Goal: Task Accomplishment & Management: Manage account settings

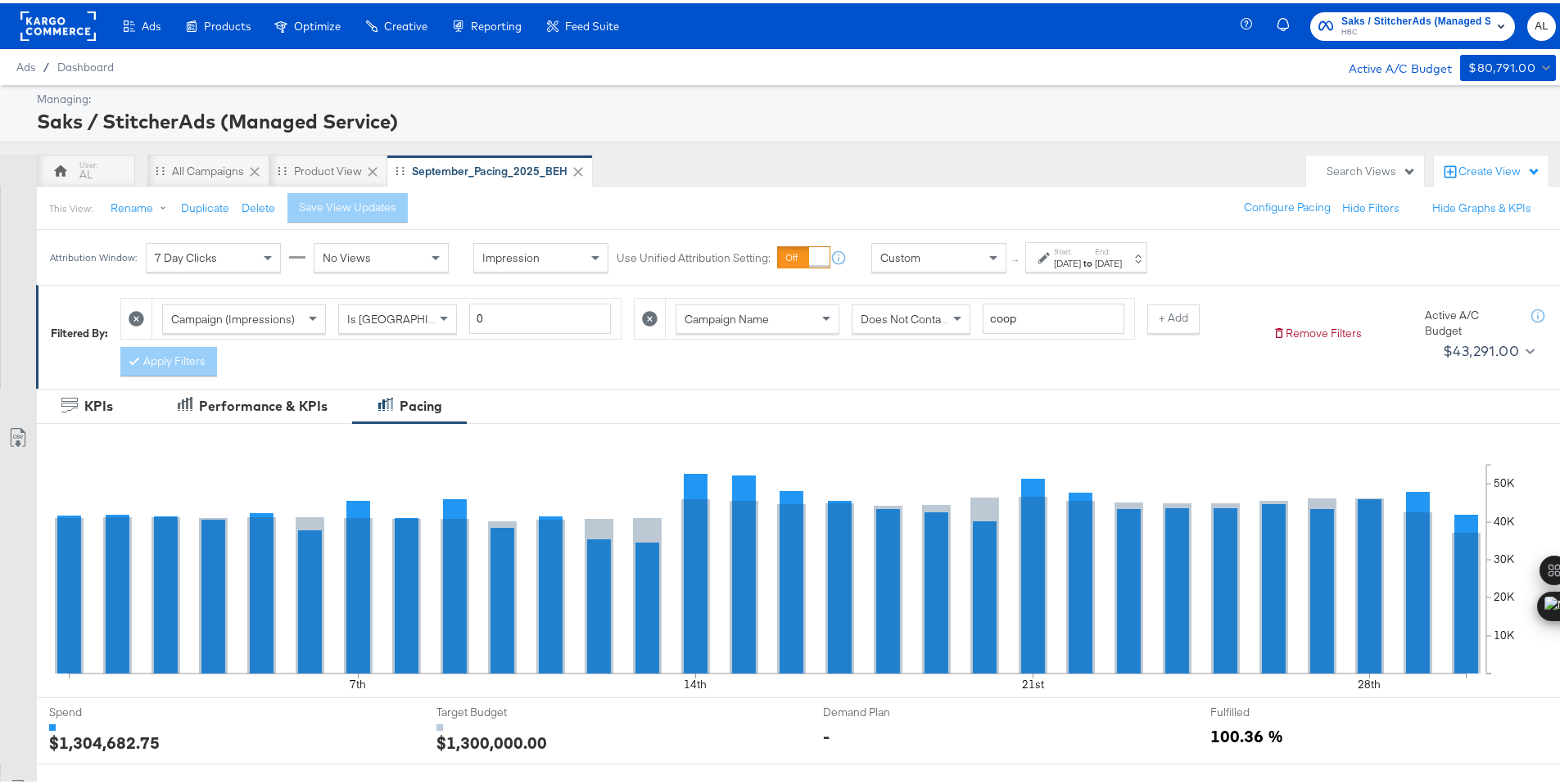
click at [983, 253] on div "Custom" at bounding box center [939, 254] width 133 height 28
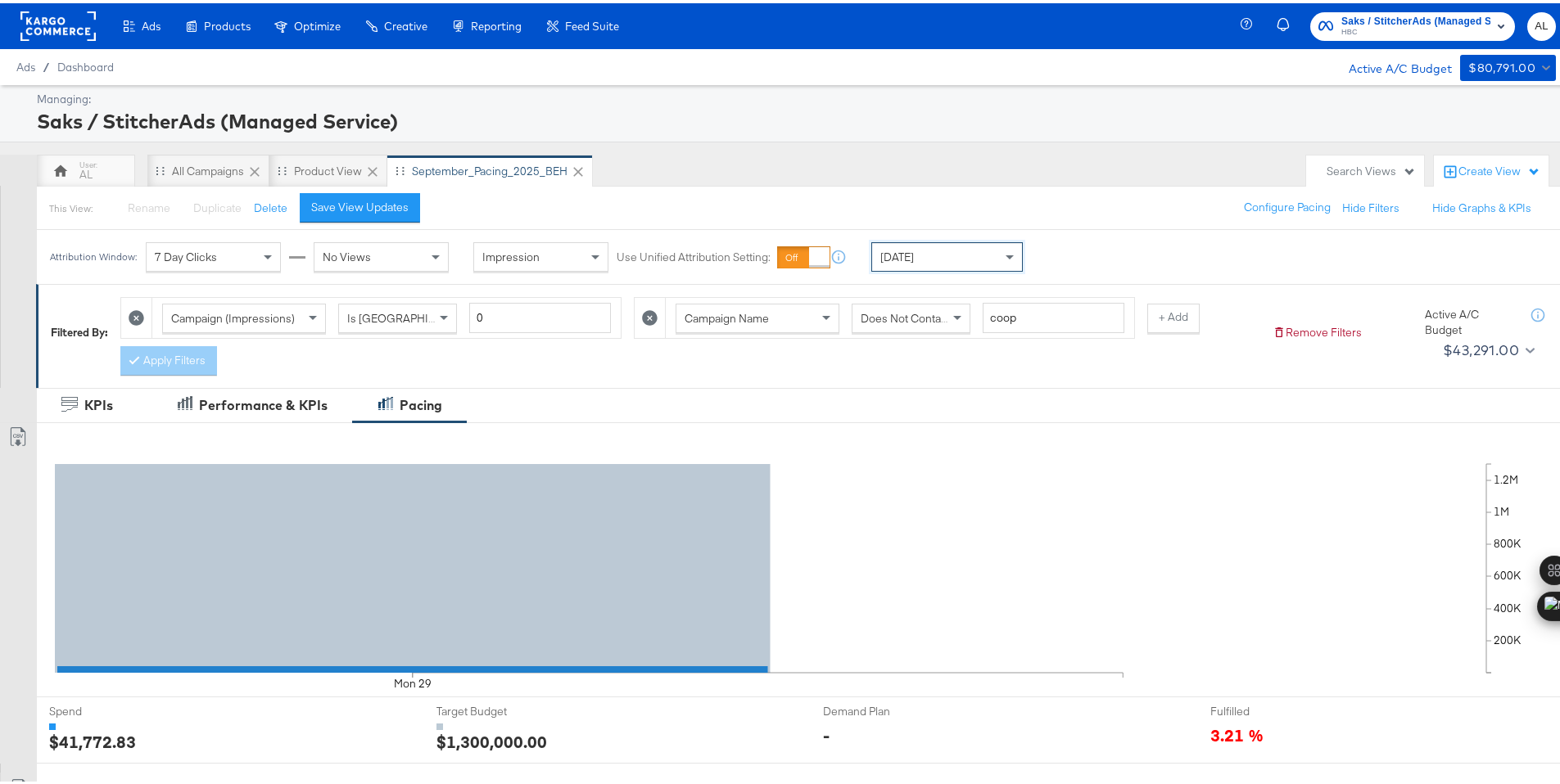
scroll to position [428, 0]
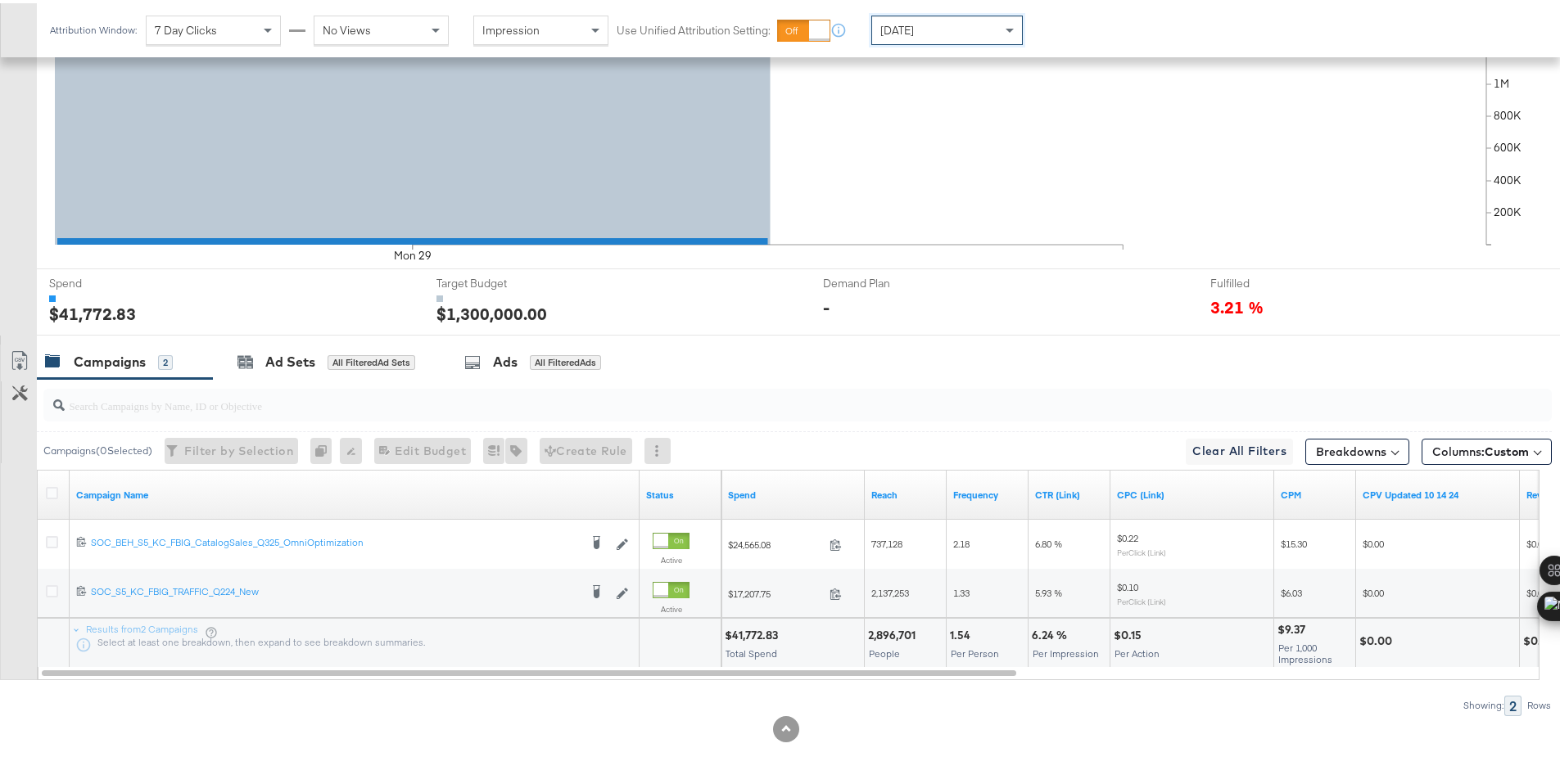
click at [746, 640] on div "$41,772.83 Total Spend" at bounding box center [792, 641] width 143 height 49
click at [761, 632] on div "$41,772.83" at bounding box center [754, 632] width 58 height 15
copy div "41,772.83"
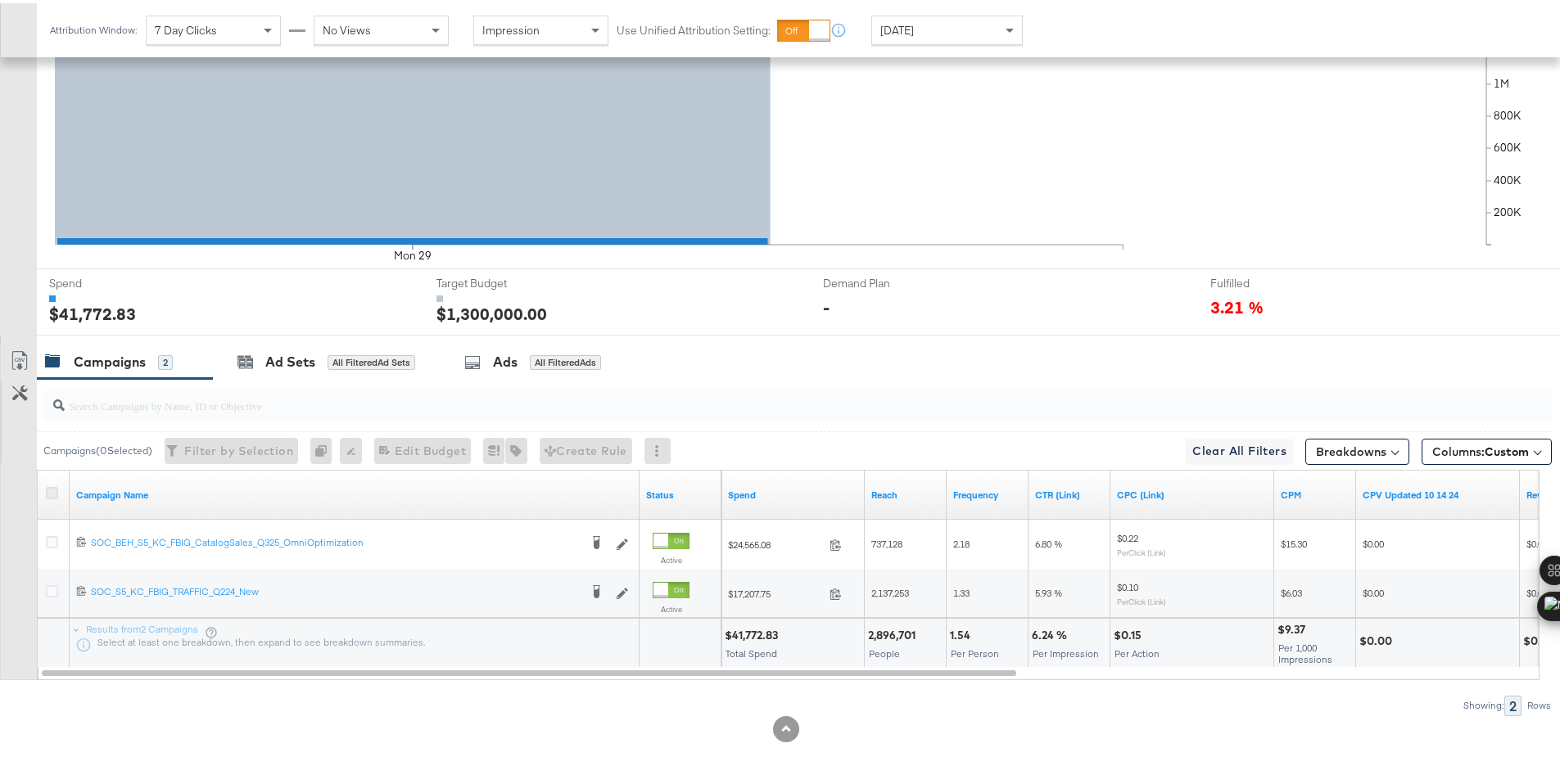
click at [49, 485] on icon at bounding box center [52, 490] width 12 height 12
click at [0, 0] on input "checkbox" at bounding box center [0, 0] width 0 height 0
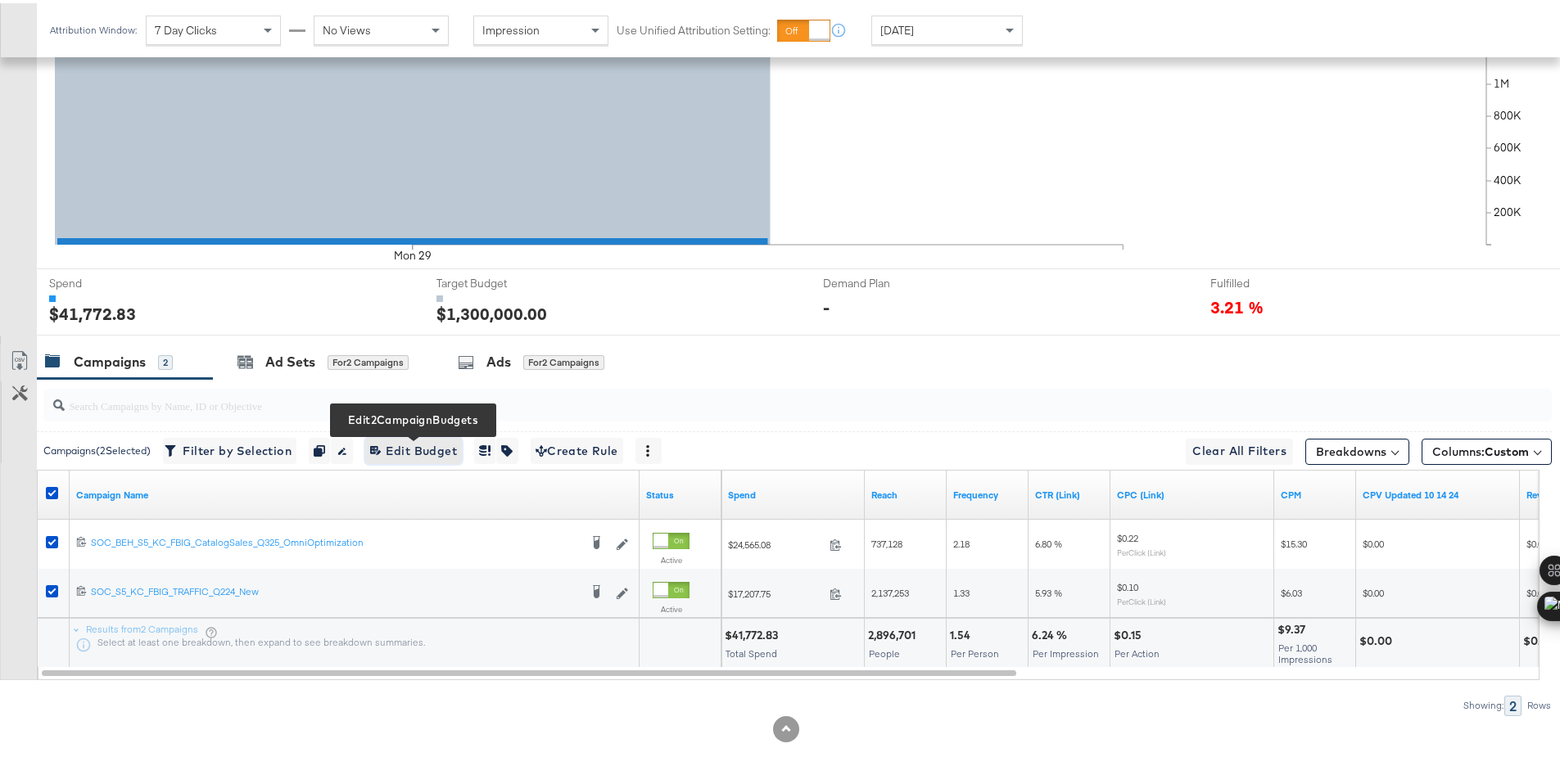
click at [410, 450] on span "Edit 2 Campaign Budgets Edit Budget" at bounding box center [414, 448] width 87 height 20
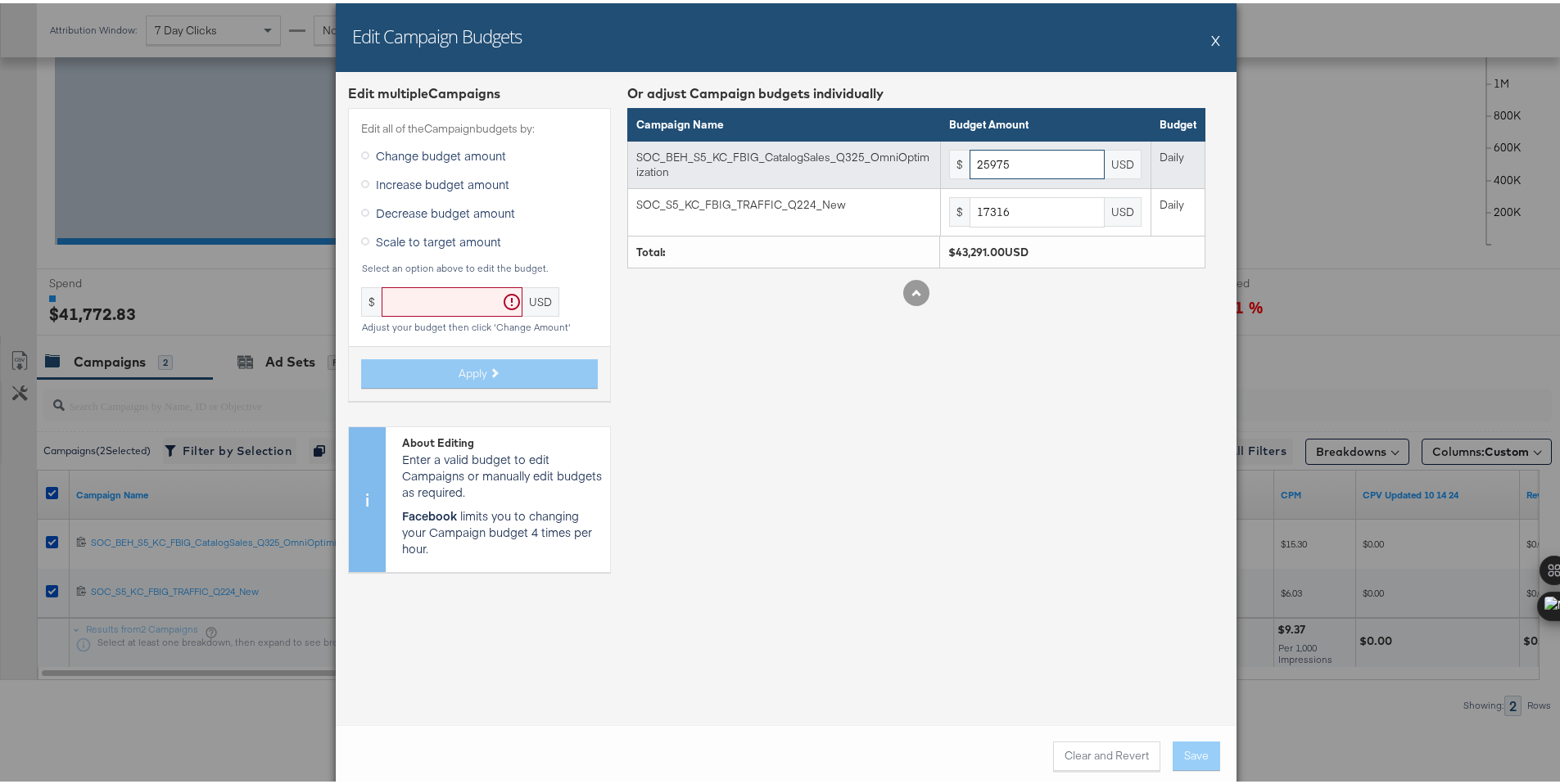
click at [980, 160] on input "25975" at bounding box center [1037, 162] width 135 height 31
paste input "9570"
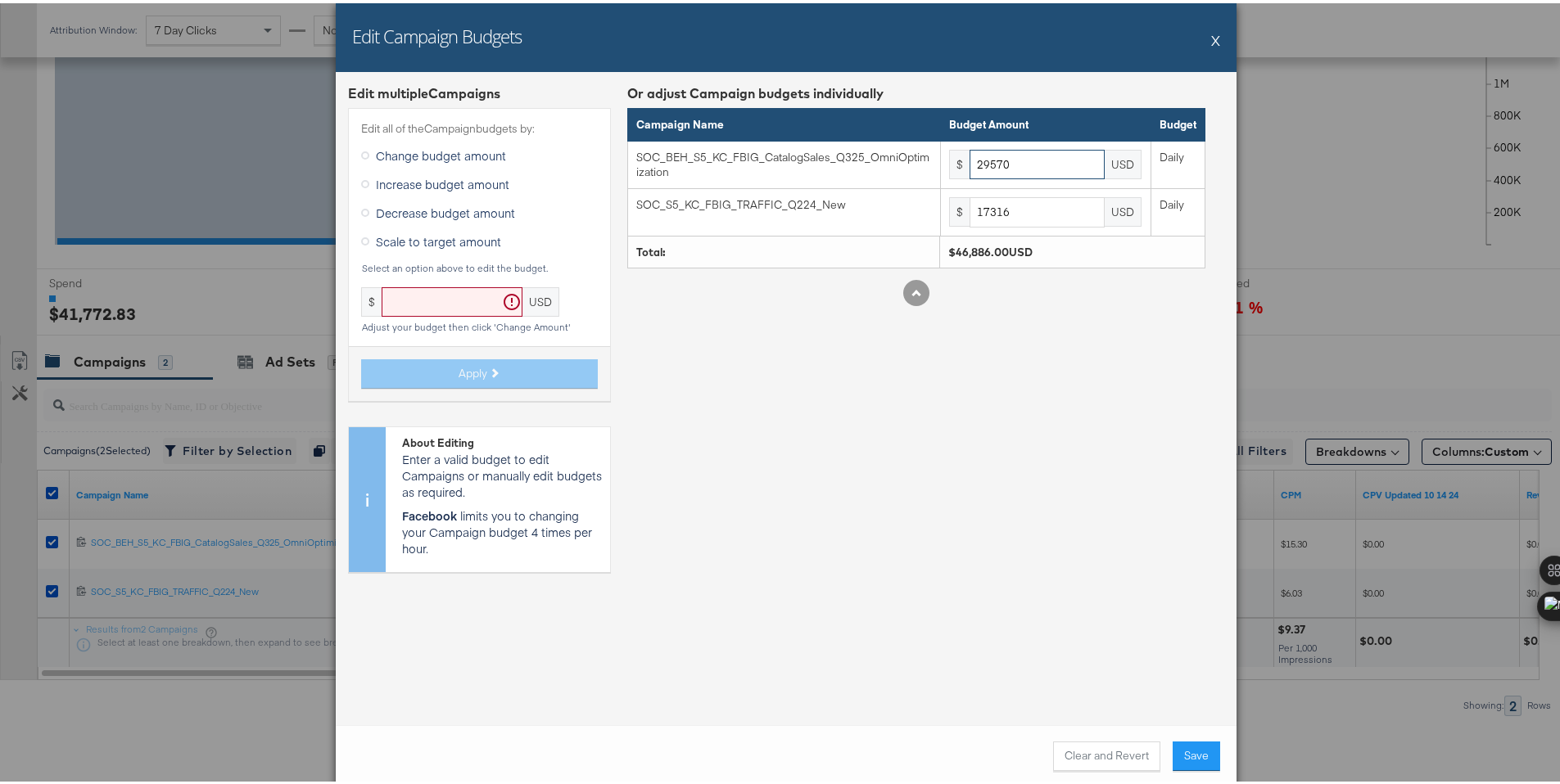
type input "29570"
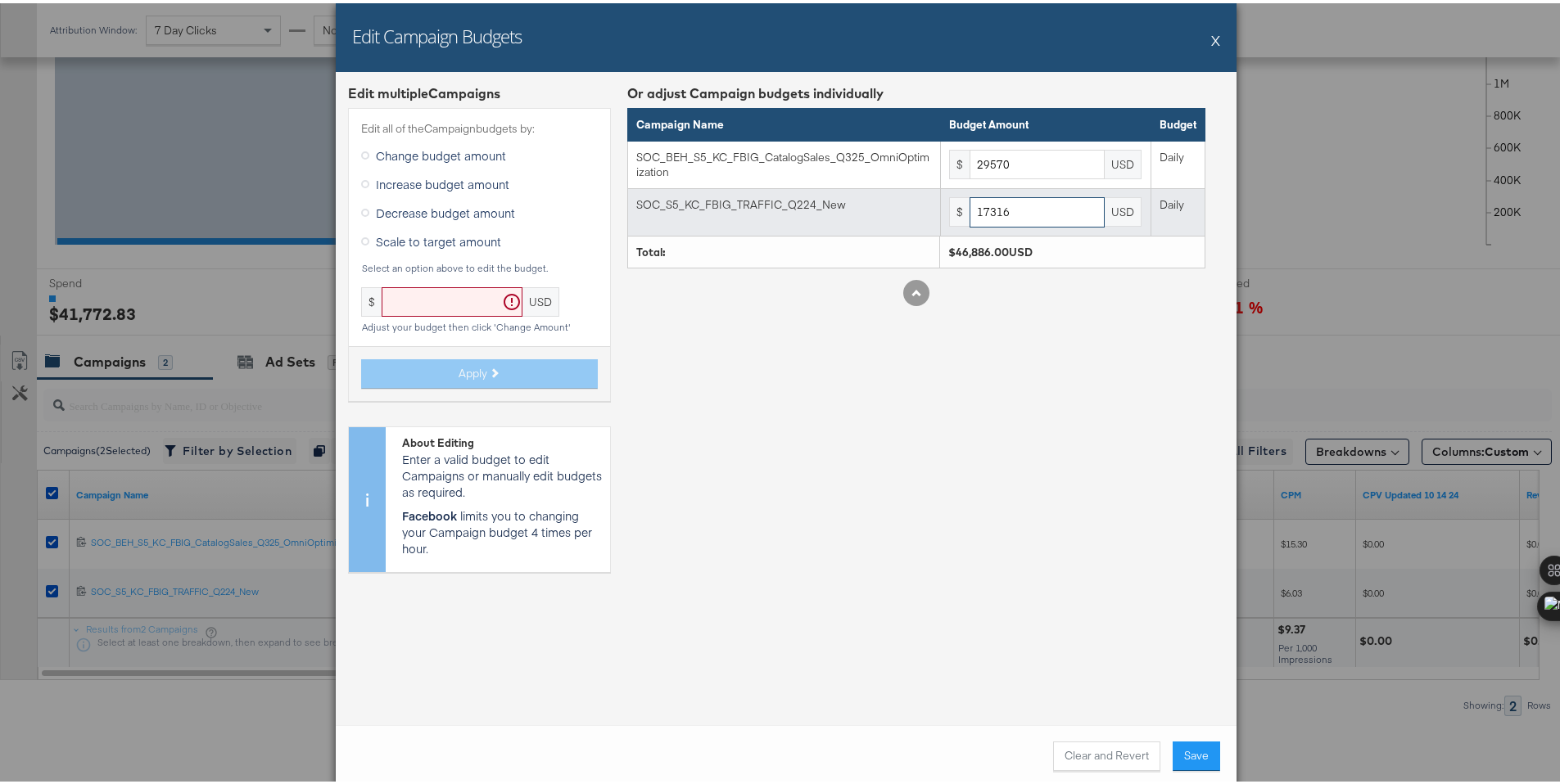
click at [1014, 212] on input "17316" at bounding box center [1037, 209] width 135 height 31
paste input "9714"
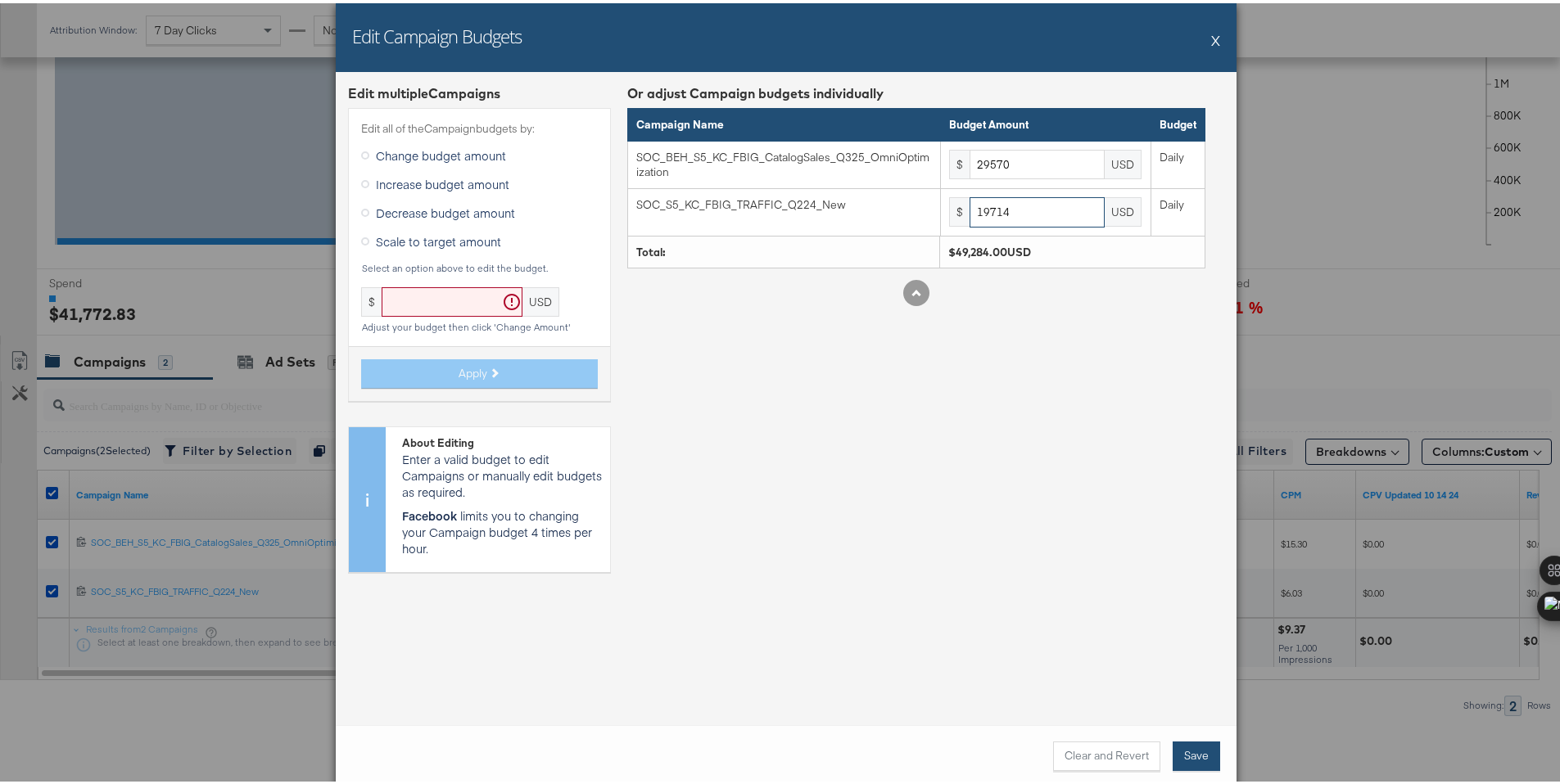
type input "19714"
click at [1203, 746] on button "Save" at bounding box center [1196, 753] width 48 height 30
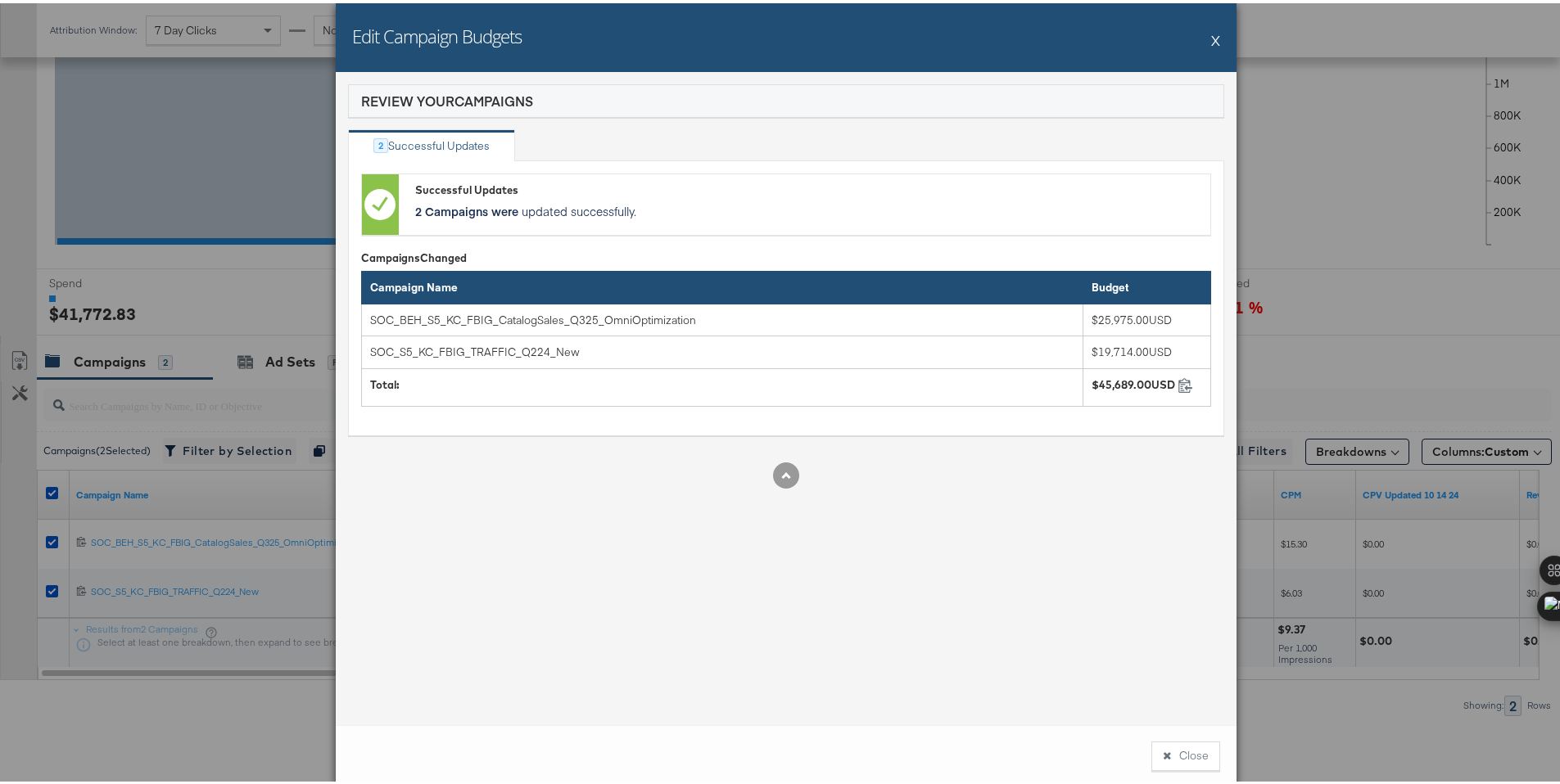
click at [1212, 39] on button "X" at bounding box center [1215, 37] width 9 height 32
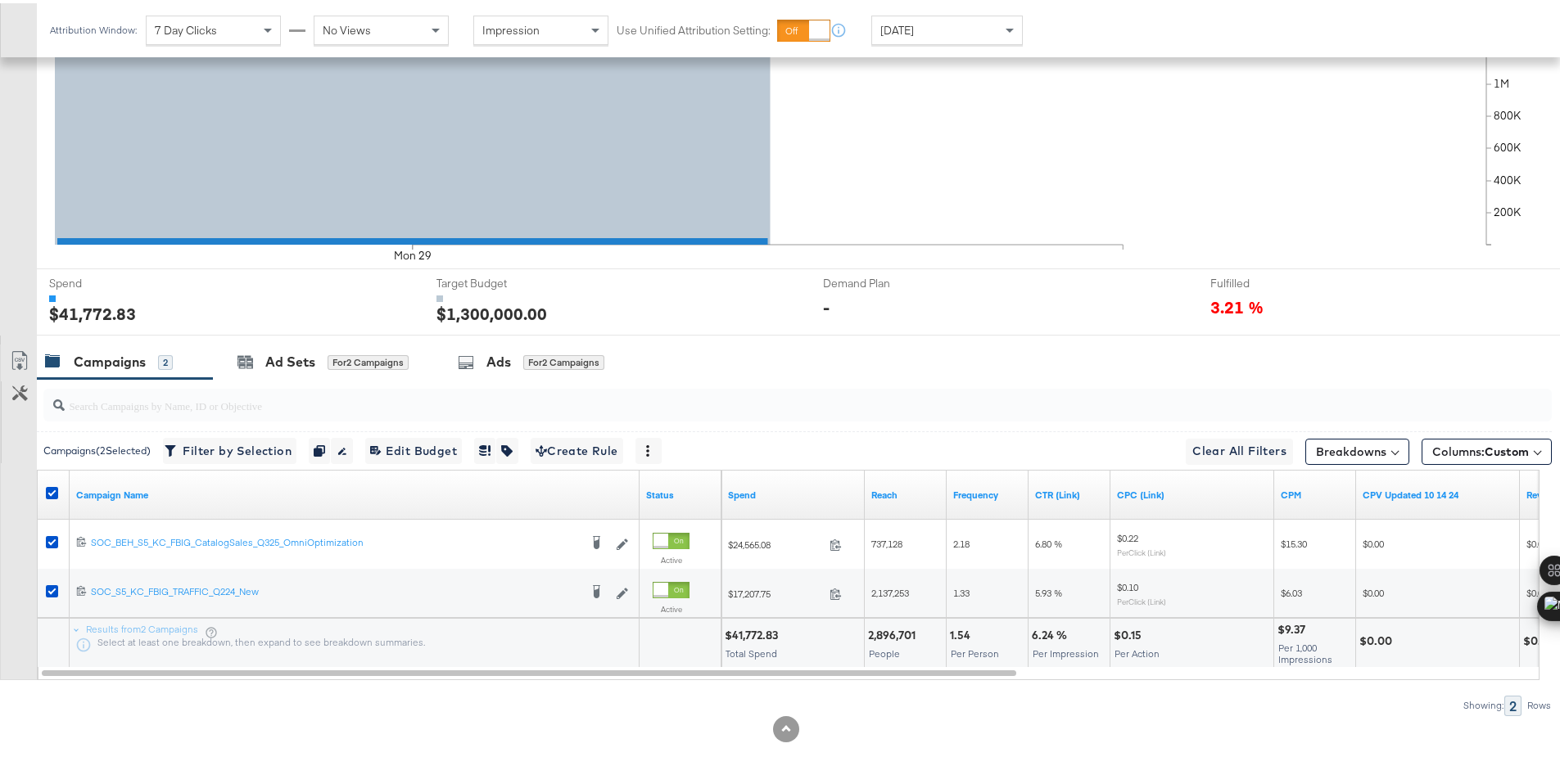
scroll to position [0, 0]
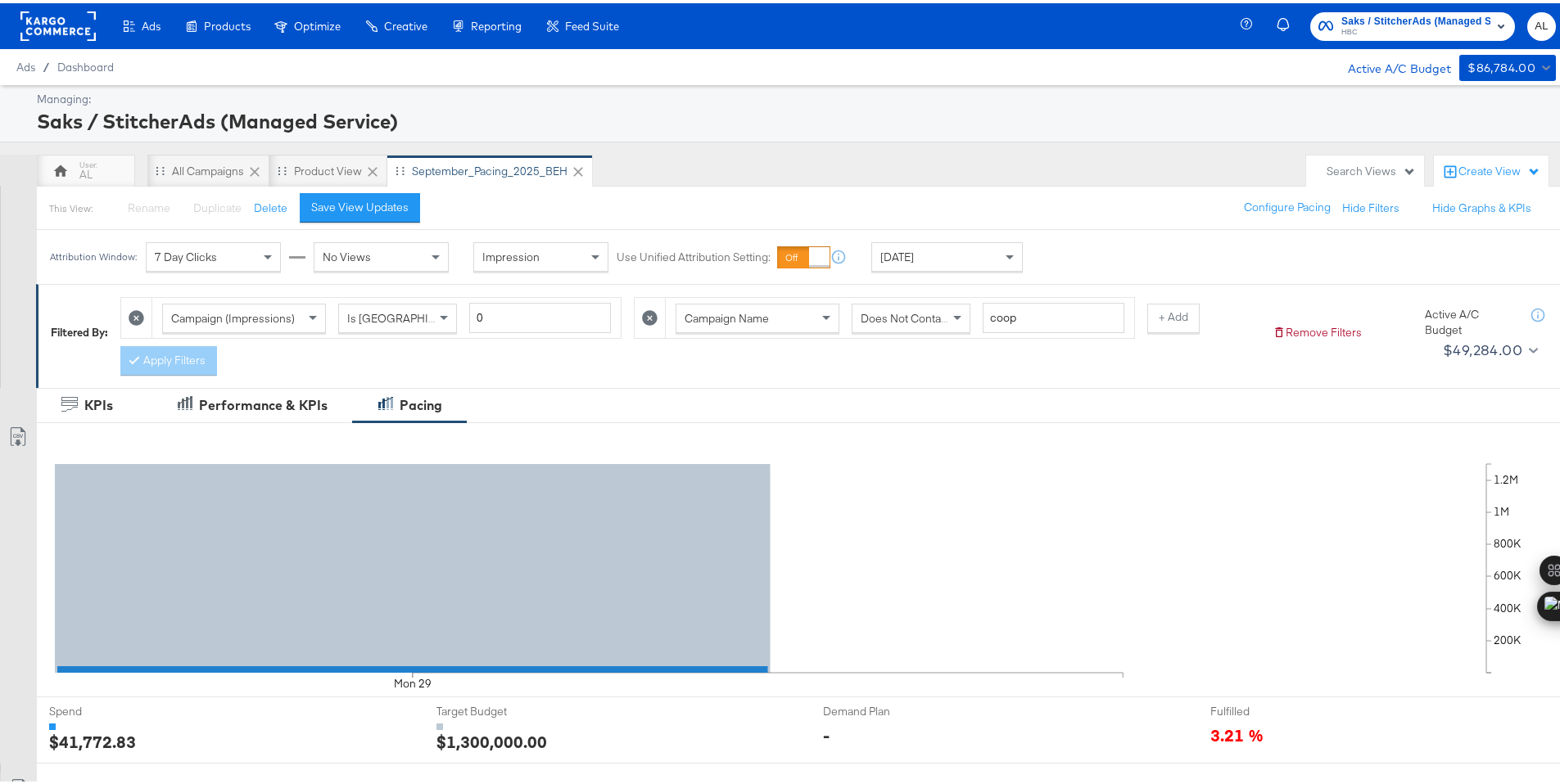
click at [61, 24] on rect at bounding box center [58, 23] width 75 height 30
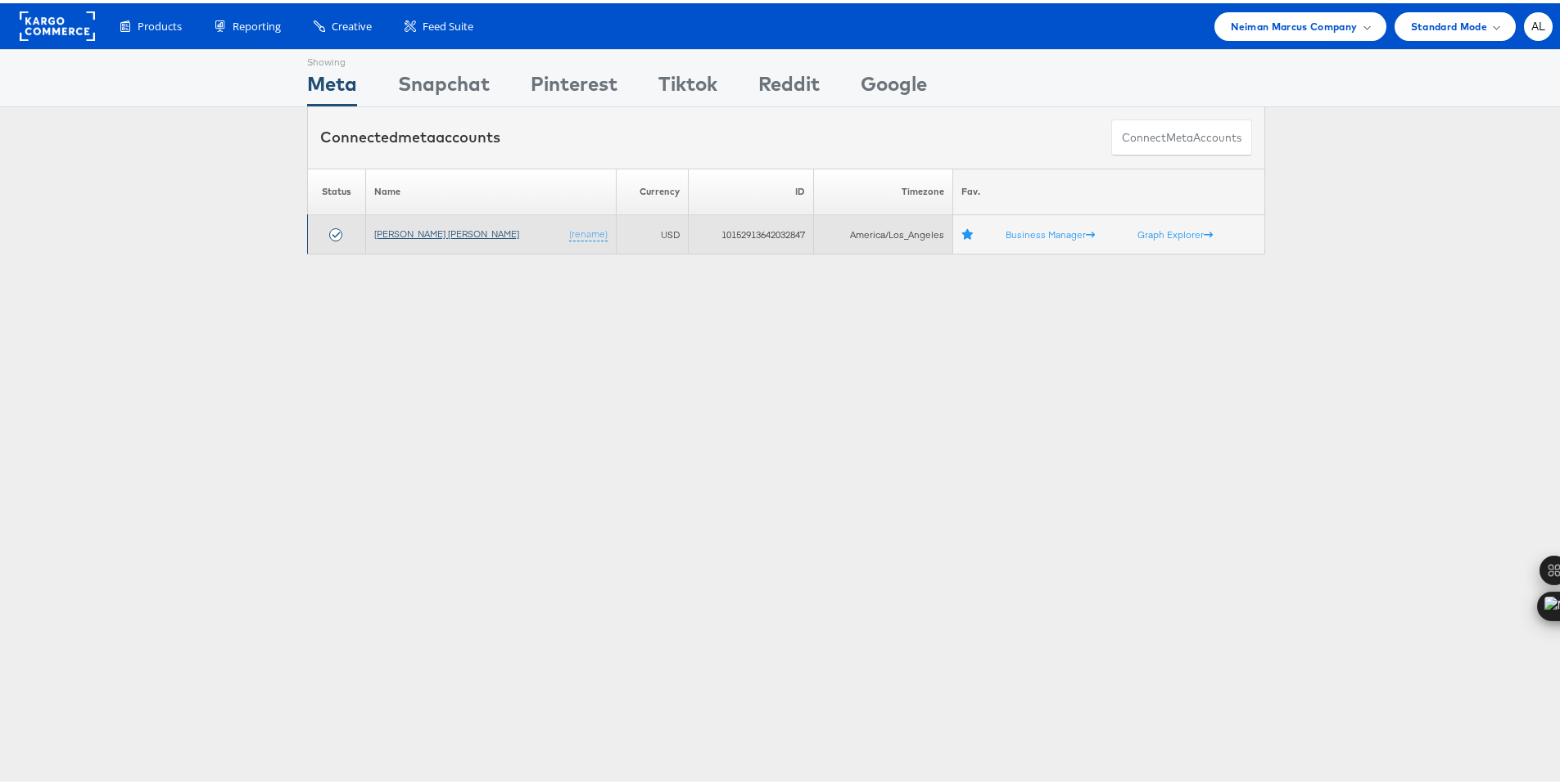
click at [430, 234] on link "Neiman Marcus" at bounding box center [447, 230] width 145 height 12
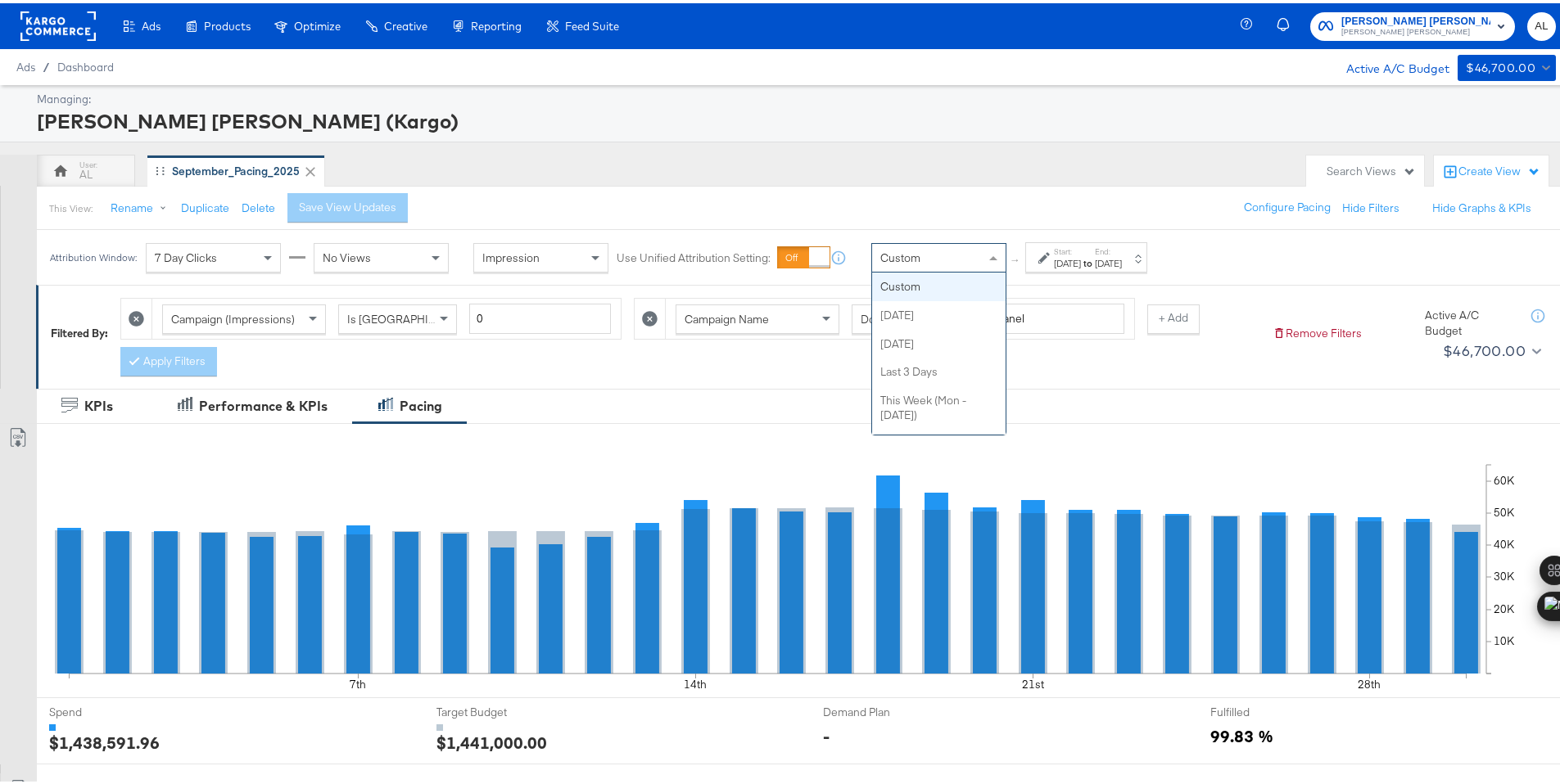
click at [969, 260] on div "Custom" at bounding box center [939, 254] width 133 height 28
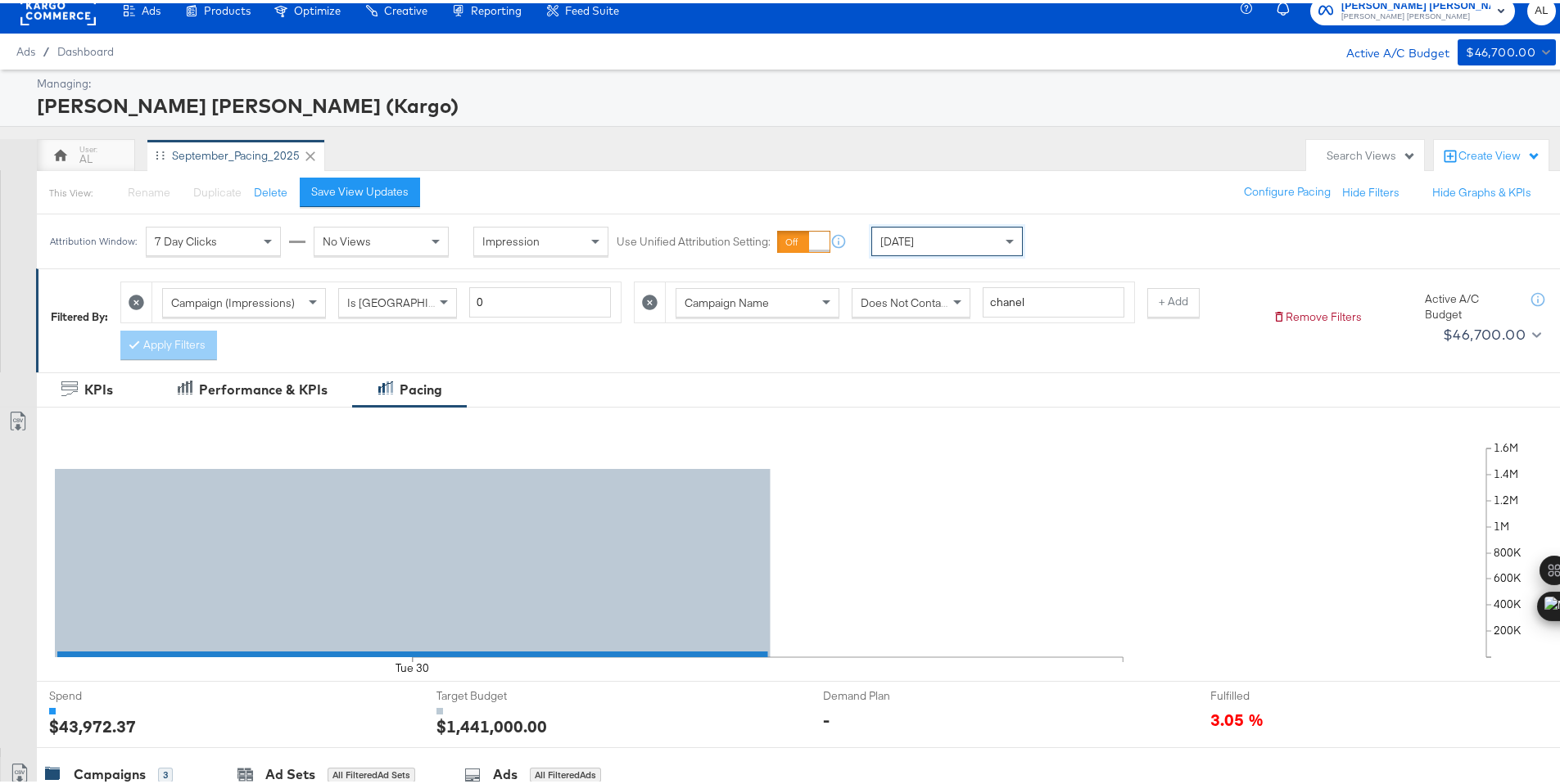
scroll to position [477, 0]
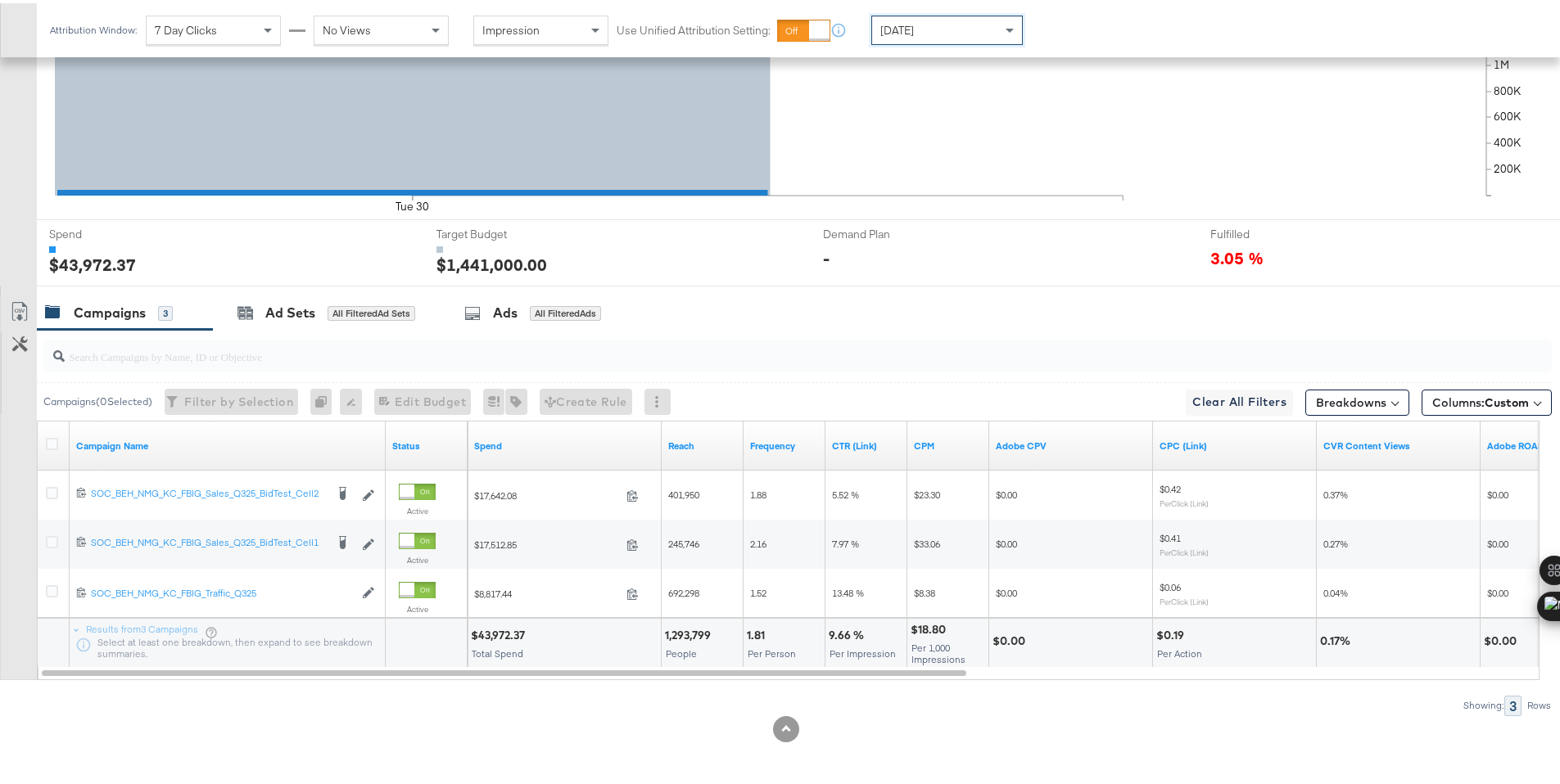
click at [512, 633] on div "$43,972.37" at bounding box center [500, 632] width 59 height 15
copy div "43,972.37"
click at [958, 27] on div "[DATE]" at bounding box center [947, 26] width 150 height 28
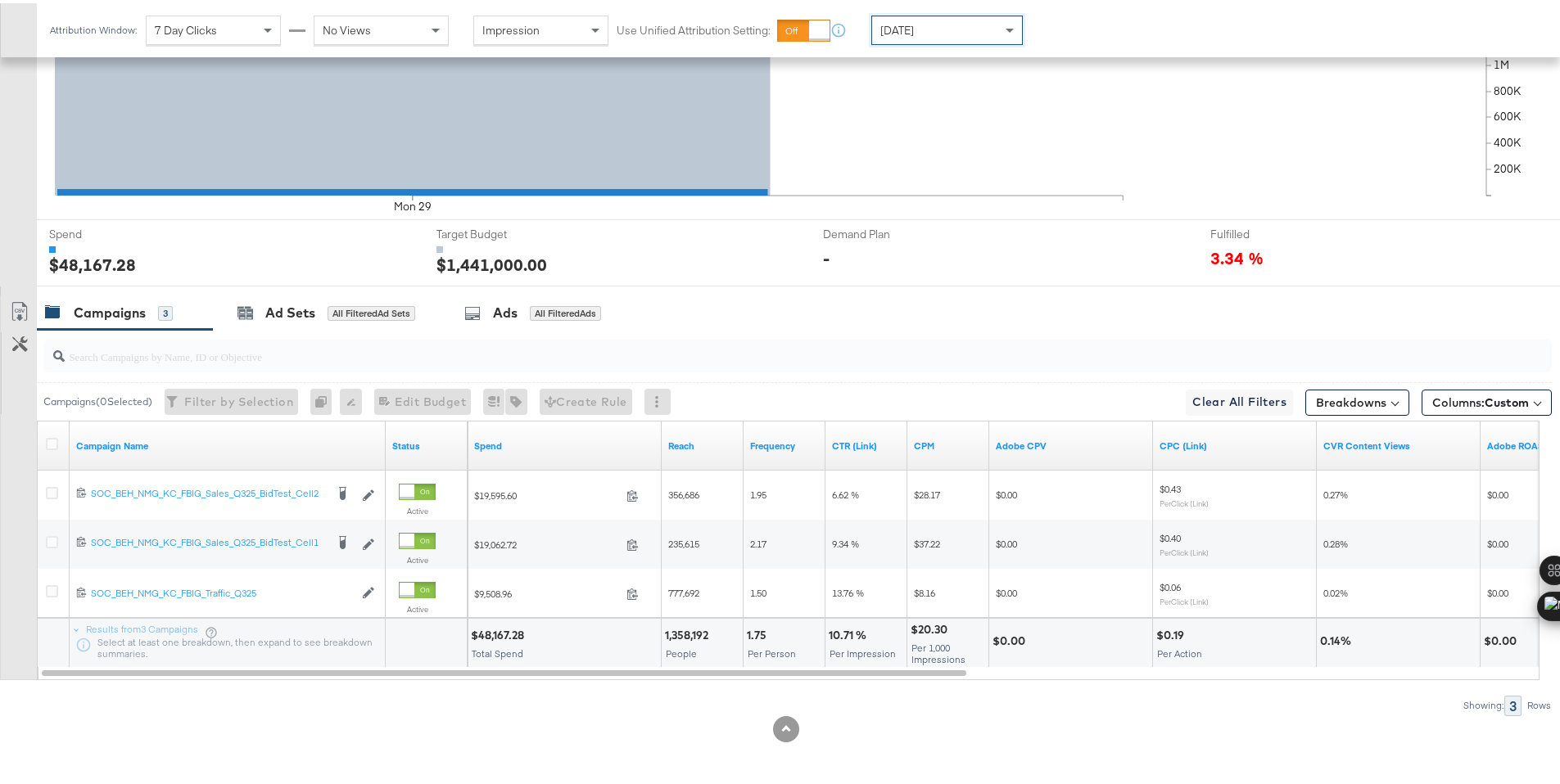
click at [484, 633] on div "$48,167.28" at bounding box center [500, 632] width 58 height 15
copy div "48,167.28"
click at [52, 440] on icon at bounding box center [52, 441] width 12 height 12
click at [0, 0] on input "checkbox" at bounding box center [0, 0] width 0 height 0
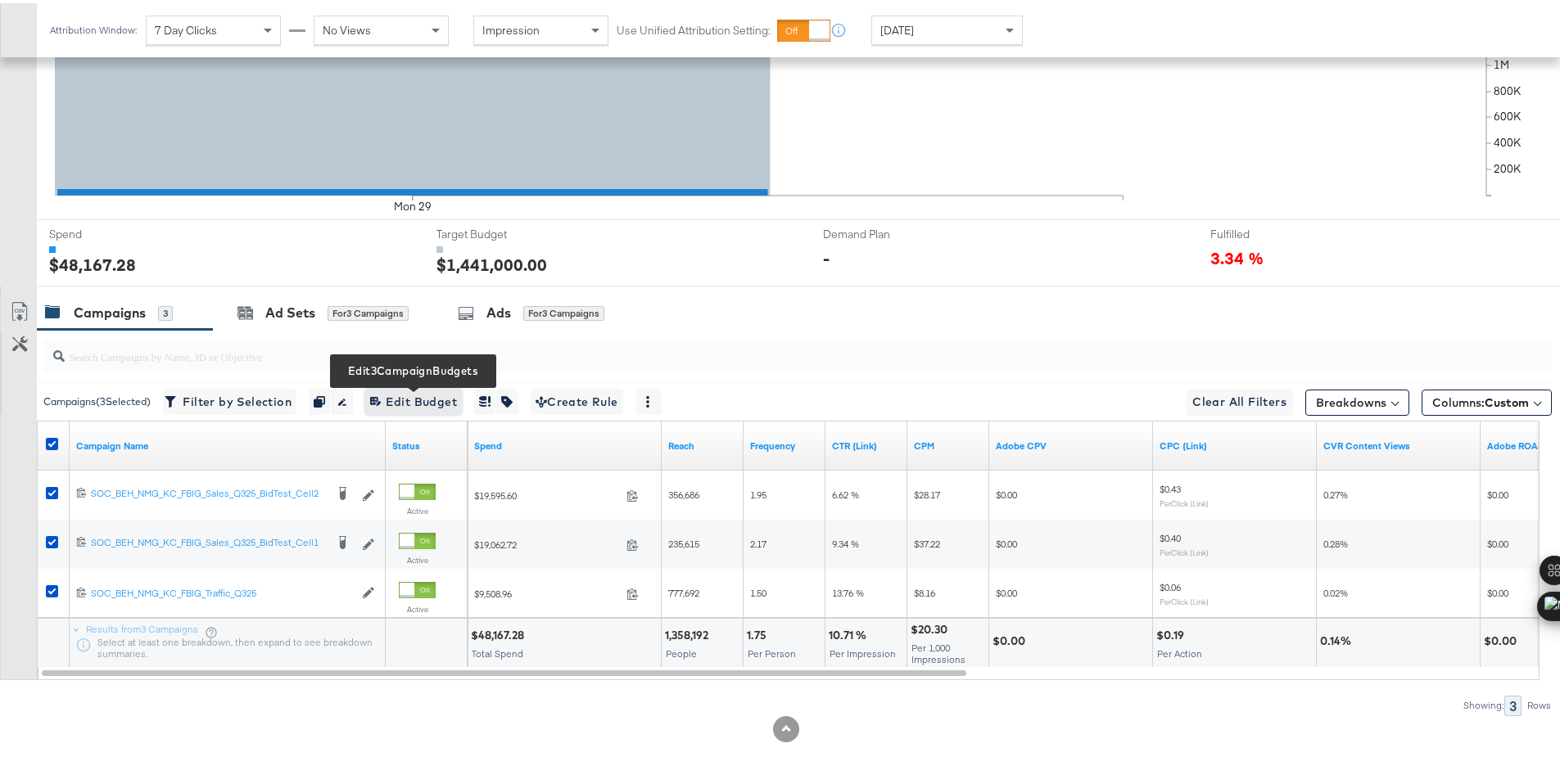
click at [414, 394] on span "Edit 3 Campaign Budgets Edit Budget" at bounding box center [414, 399] width 87 height 20
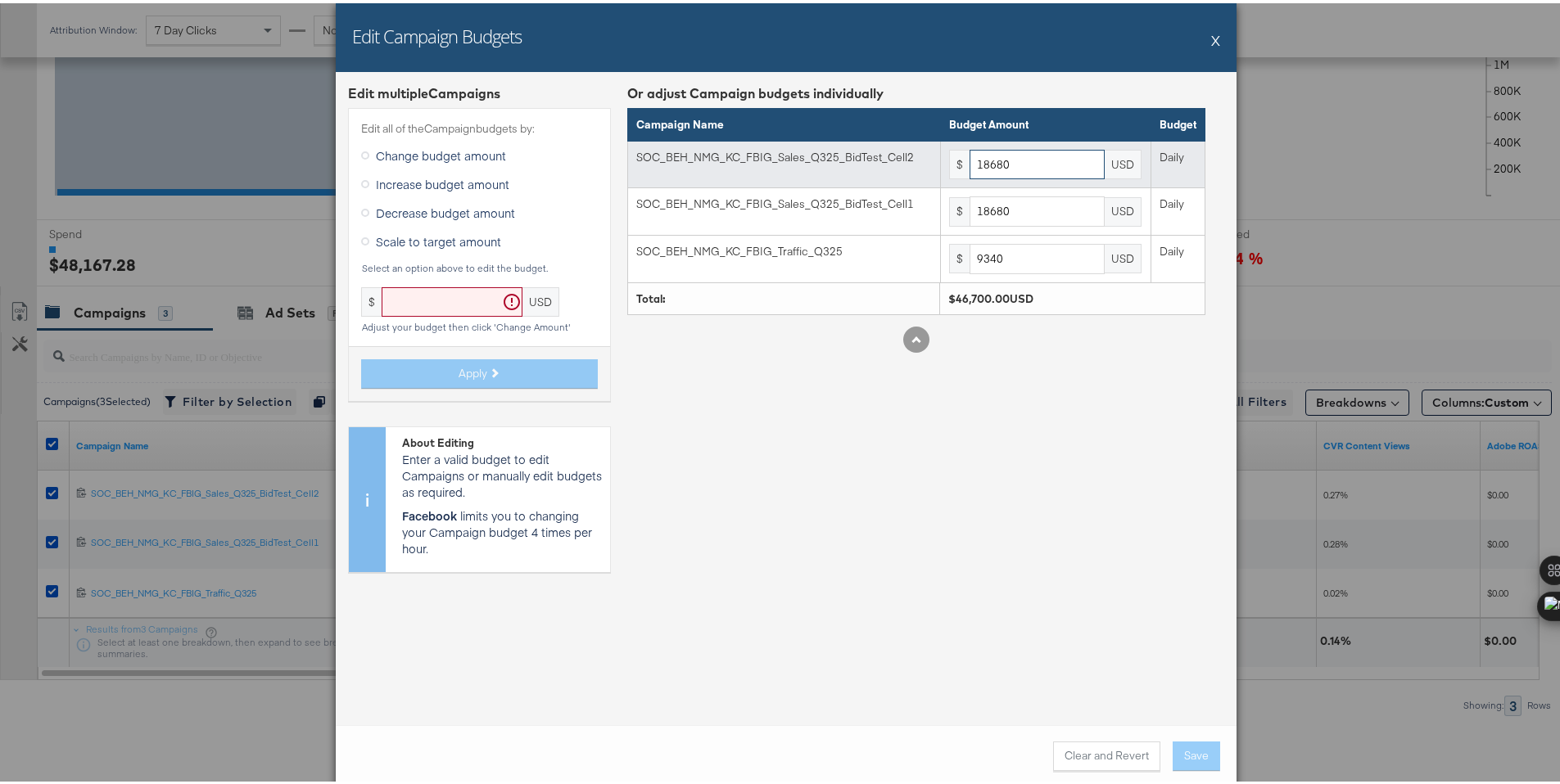
click at [1030, 150] on input "18680" at bounding box center [1037, 162] width 135 height 31
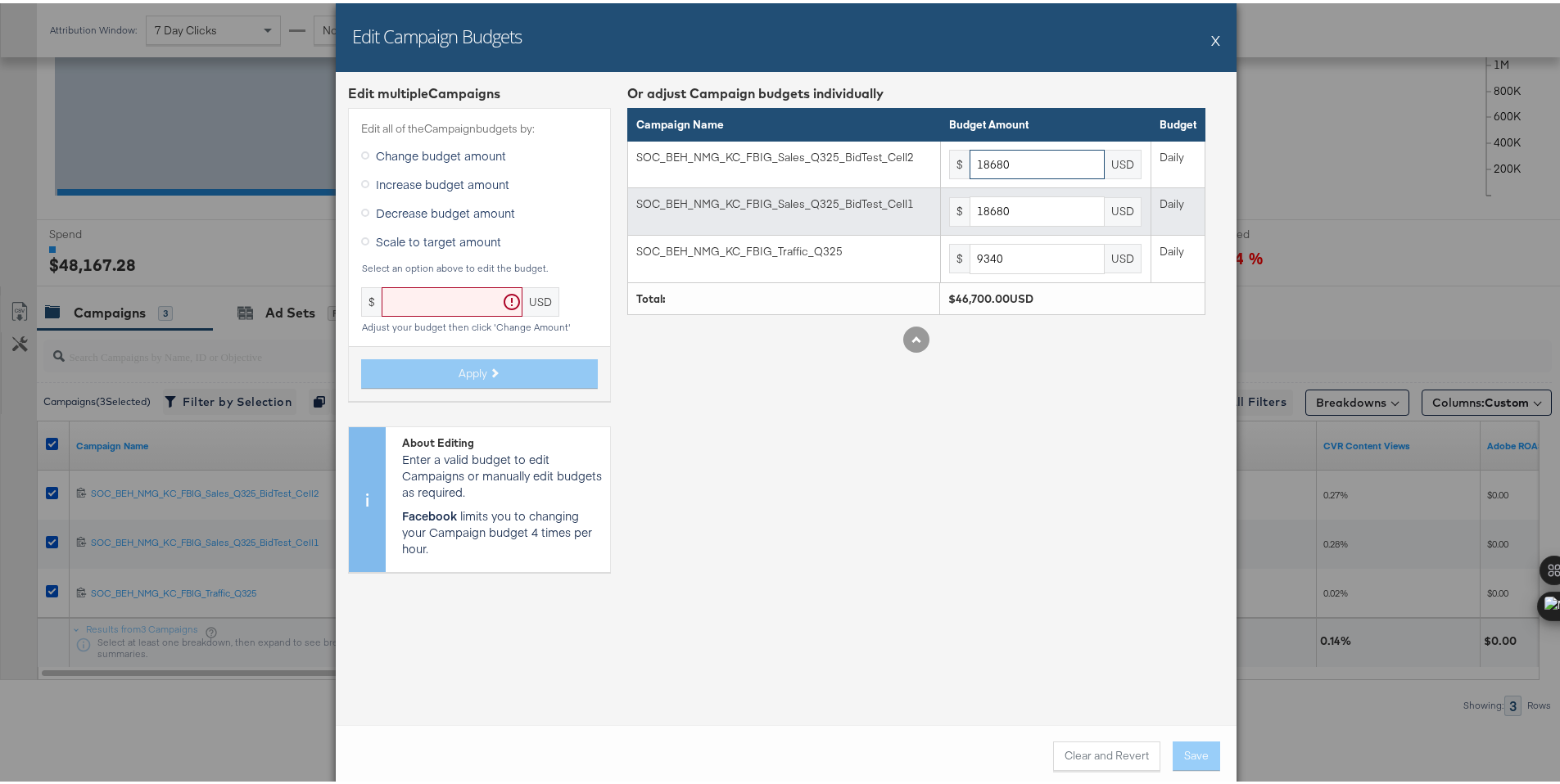
paste input "20092"
type input "20092"
click at [1012, 197] on input "18680" at bounding box center [1037, 208] width 135 height 31
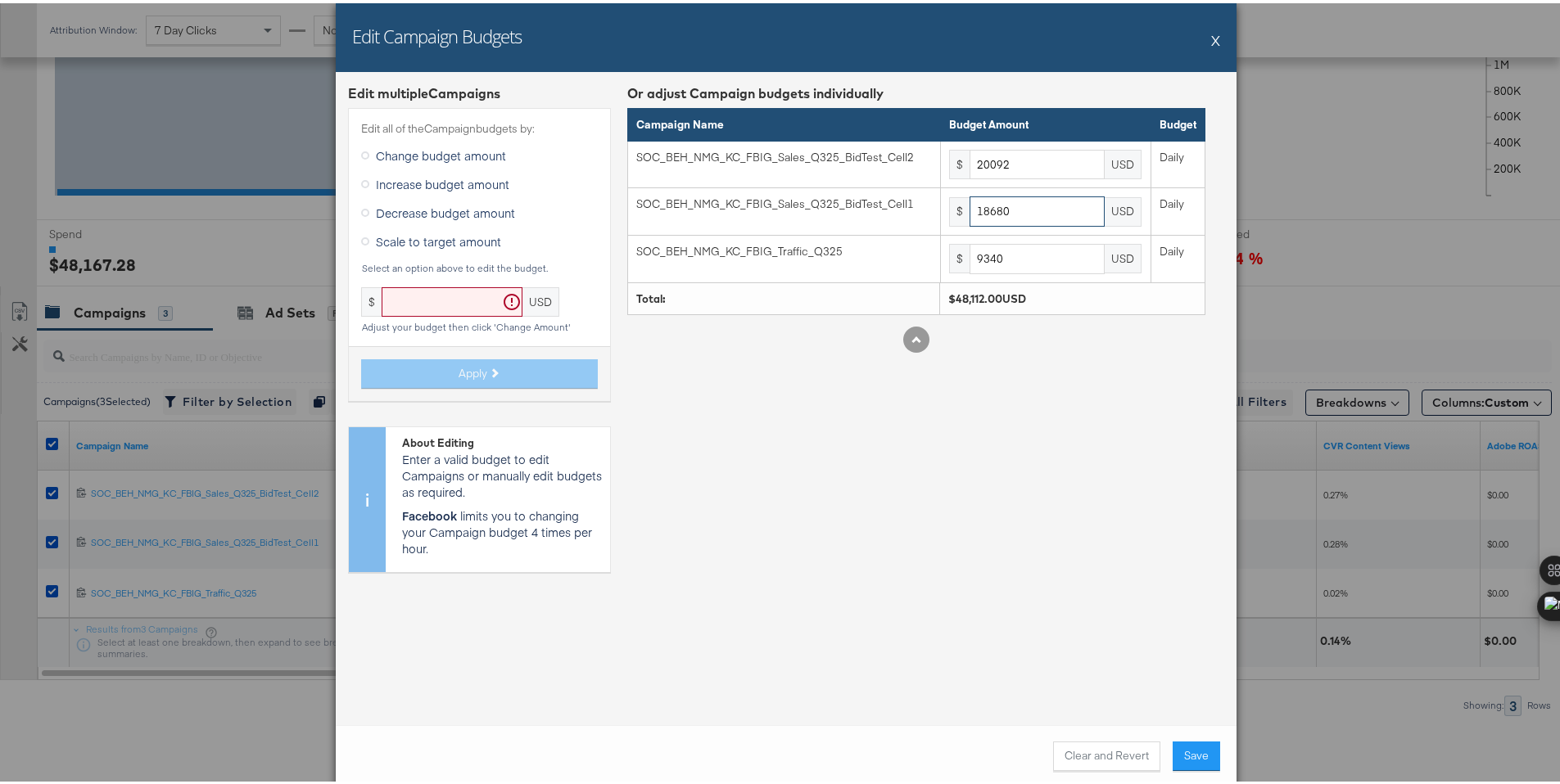
paste input "20092"
type input "20092"
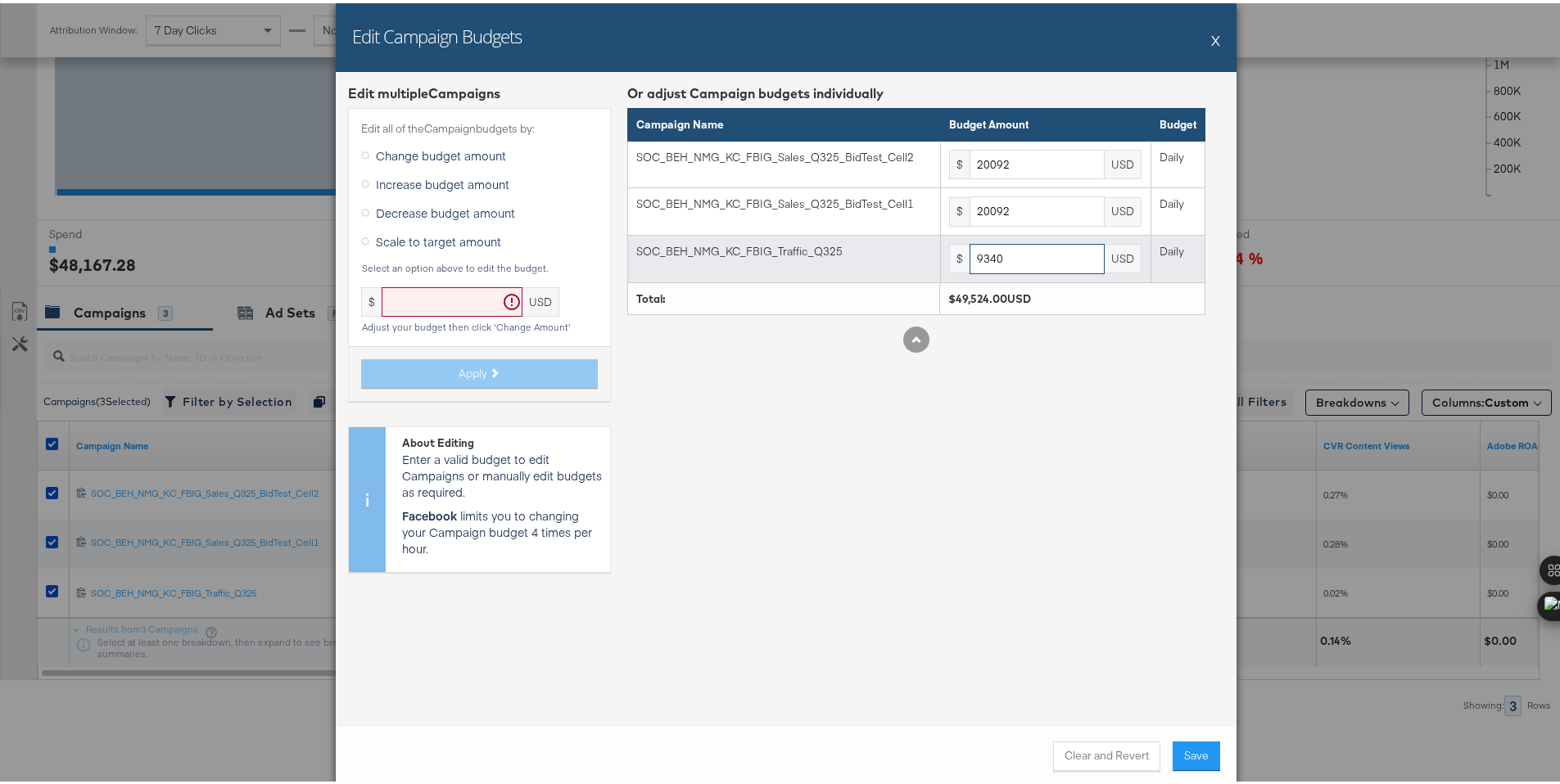
click at [1003, 245] on input "9340" at bounding box center [1037, 256] width 135 height 31
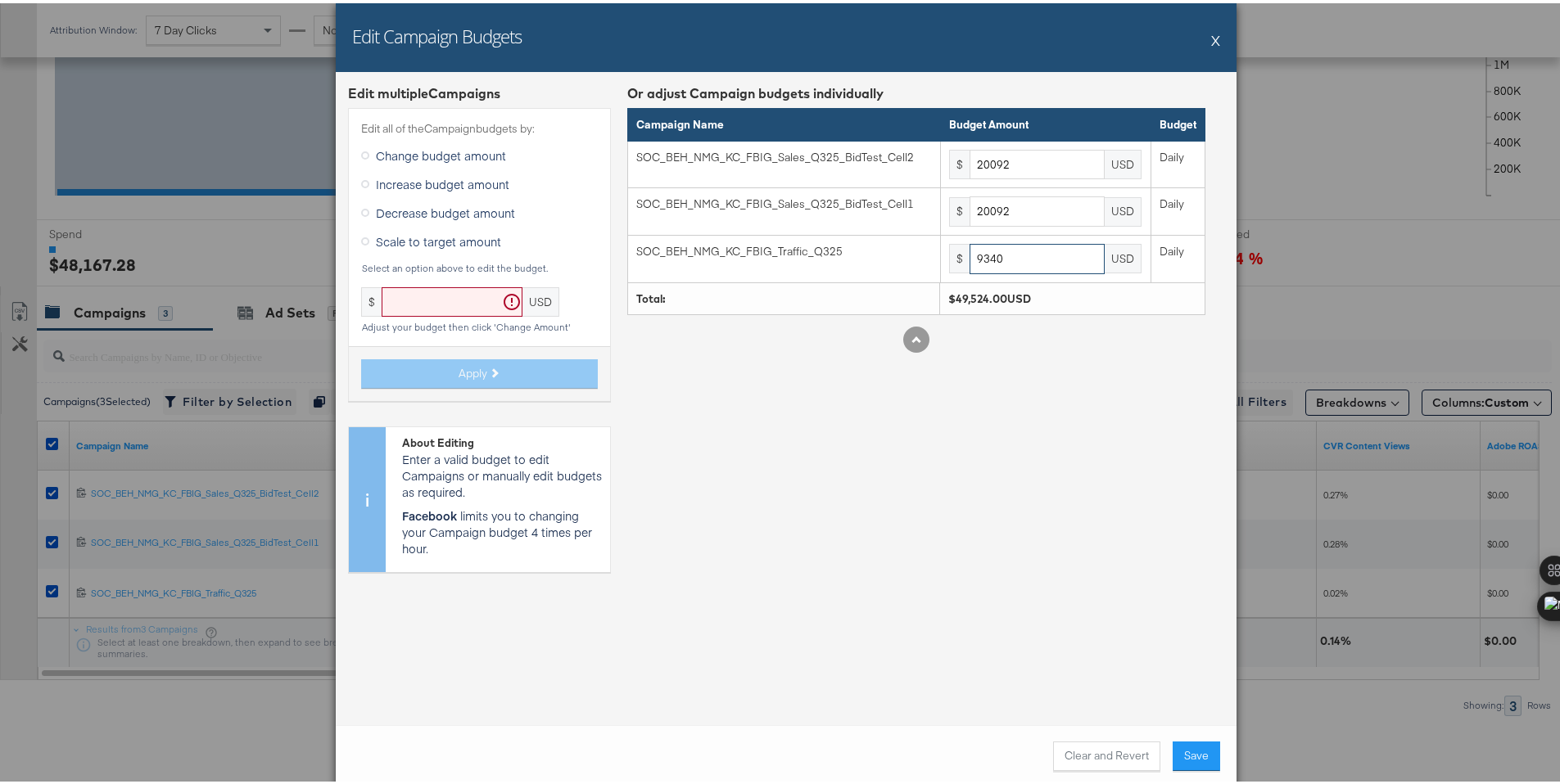
paste input "10046"
type input "10046"
click at [1027, 534] on div "Or adjust Campaign budgets individually Campaign Name Budget Amount Budget SOC_…" at bounding box center [917, 331] width 579 height 501
click at [1179, 756] on button "Save" at bounding box center [1196, 753] width 48 height 30
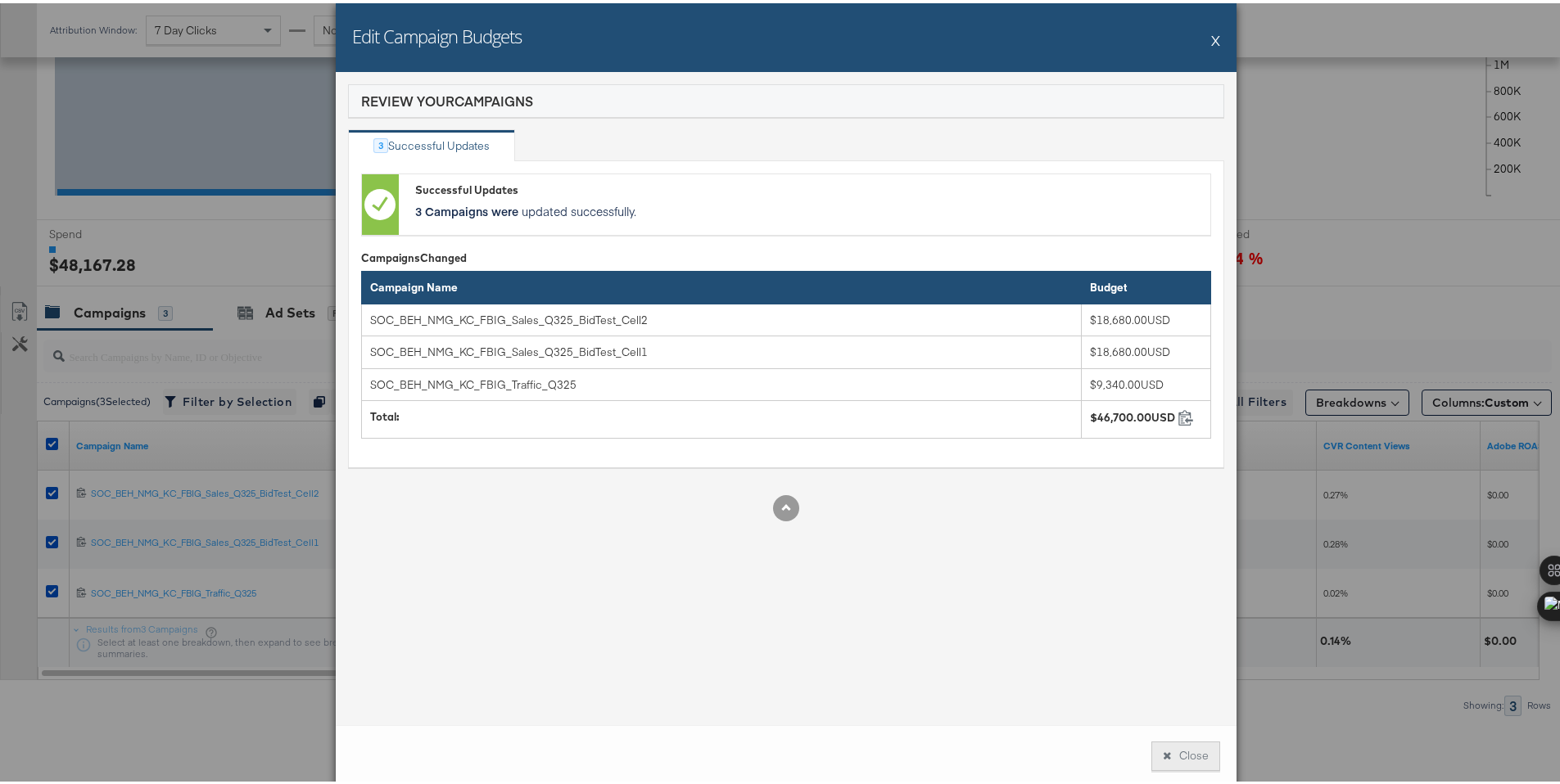
click at [1178, 753] on button "Close" at bounding box center [1185, 753] width 69 height 30
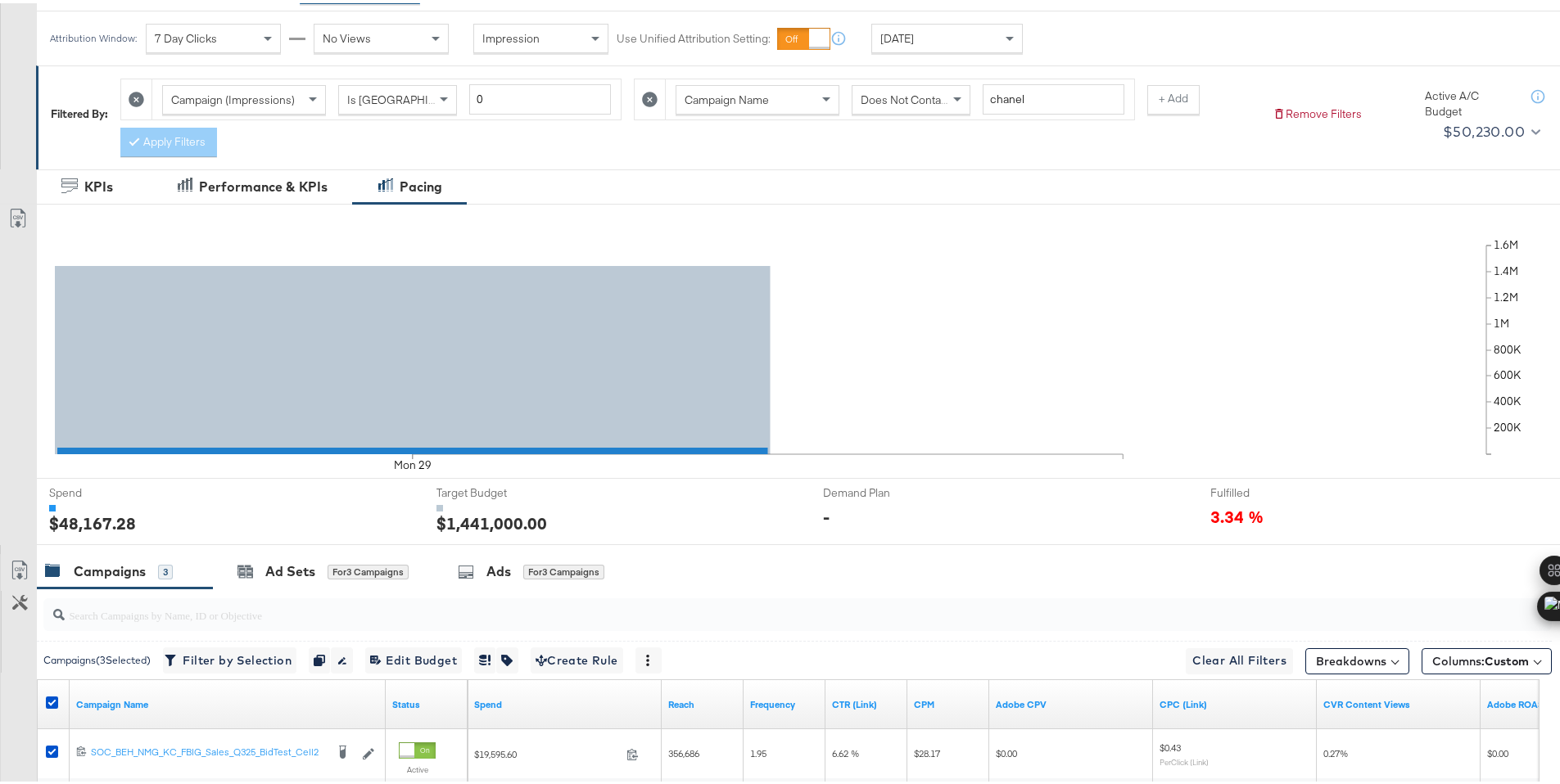
scroll to position [0, 0]
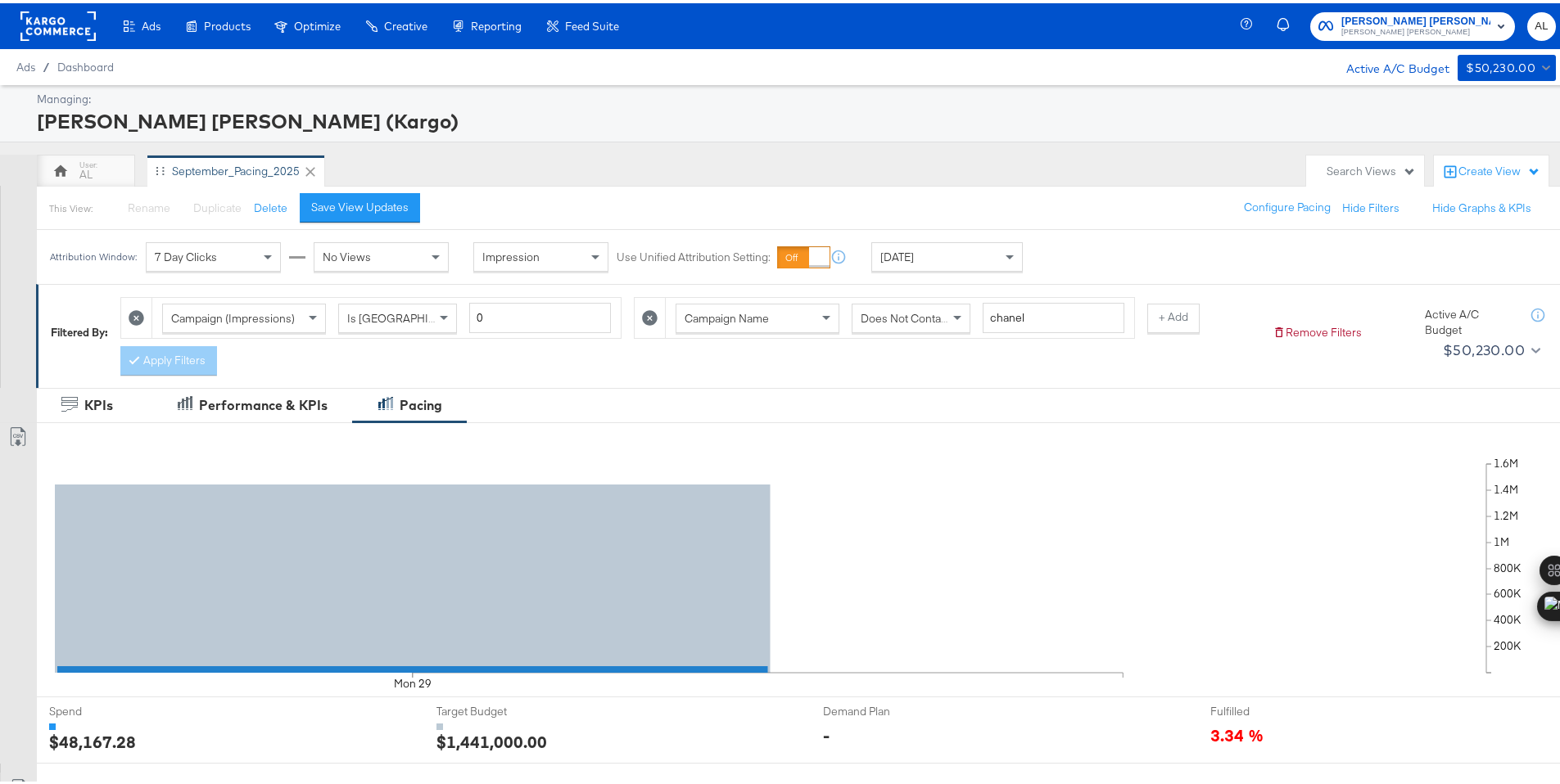
click at [55, 28] on rect at bounding box center [58, 23] width 75 height 30
click at [1404, 24] on span "Neiman Marcus" at bounding box center [1416, 29] width 149 height 13
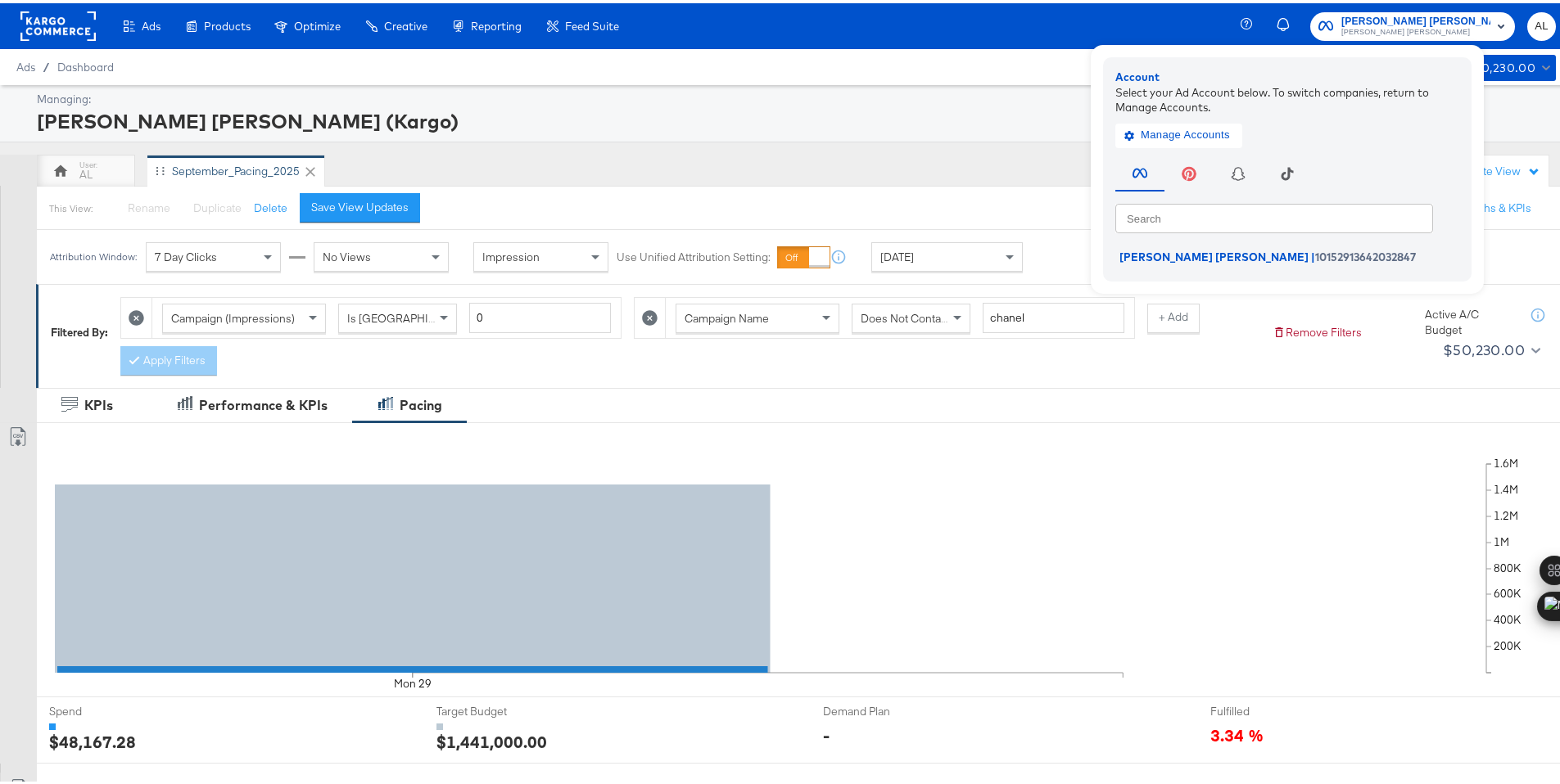
click at [1163, 24] on div "Ads Products Optimize Creative Reporting Feed Suite Neiman Marcus (Kargo) Neima…" at bounding box center [786, 23] width 1573 height 46
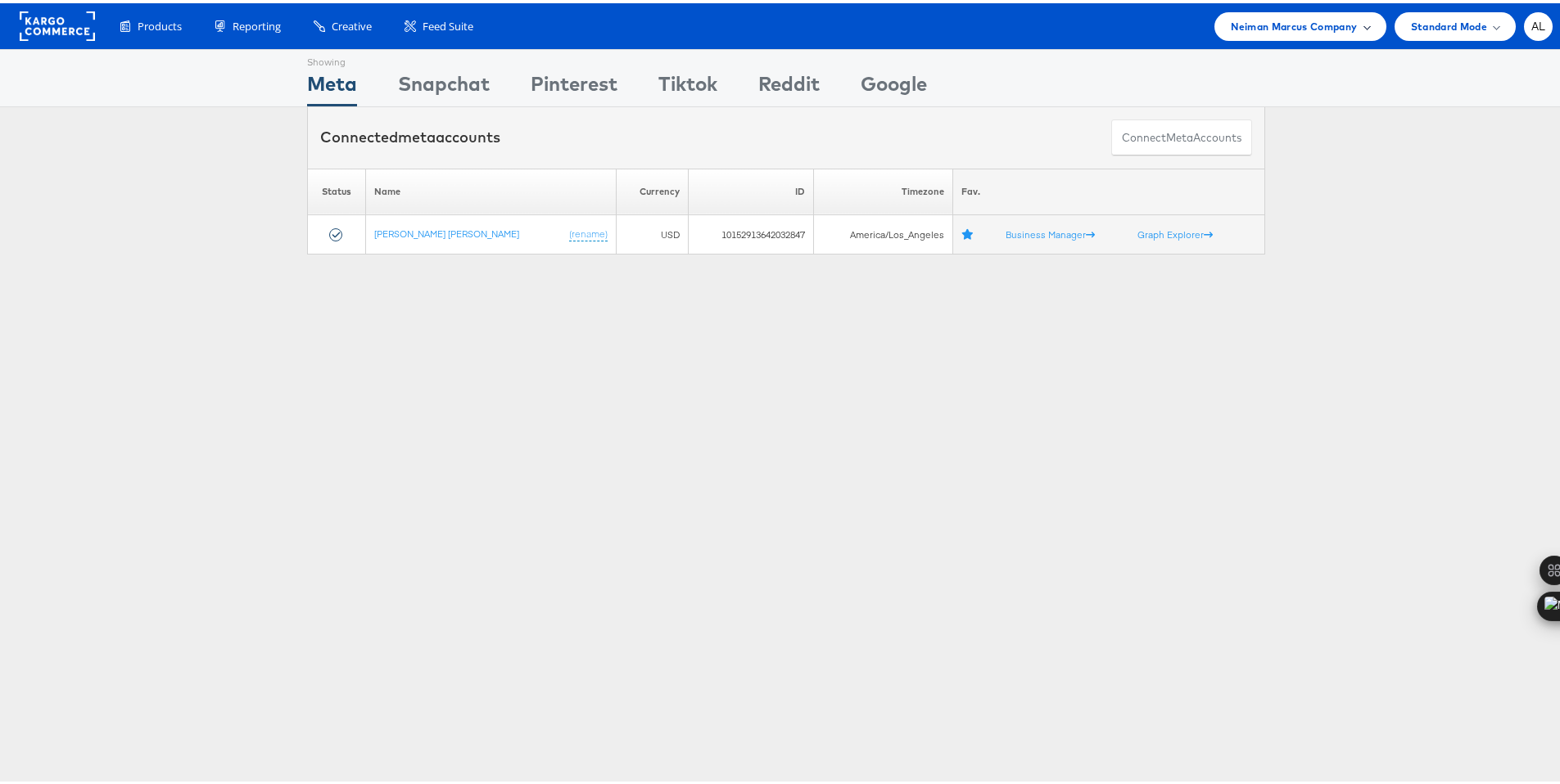
click at [1251, 10] on div "Neiman Marcus Company" at bounding box center [1300, 24] width 172 height 29
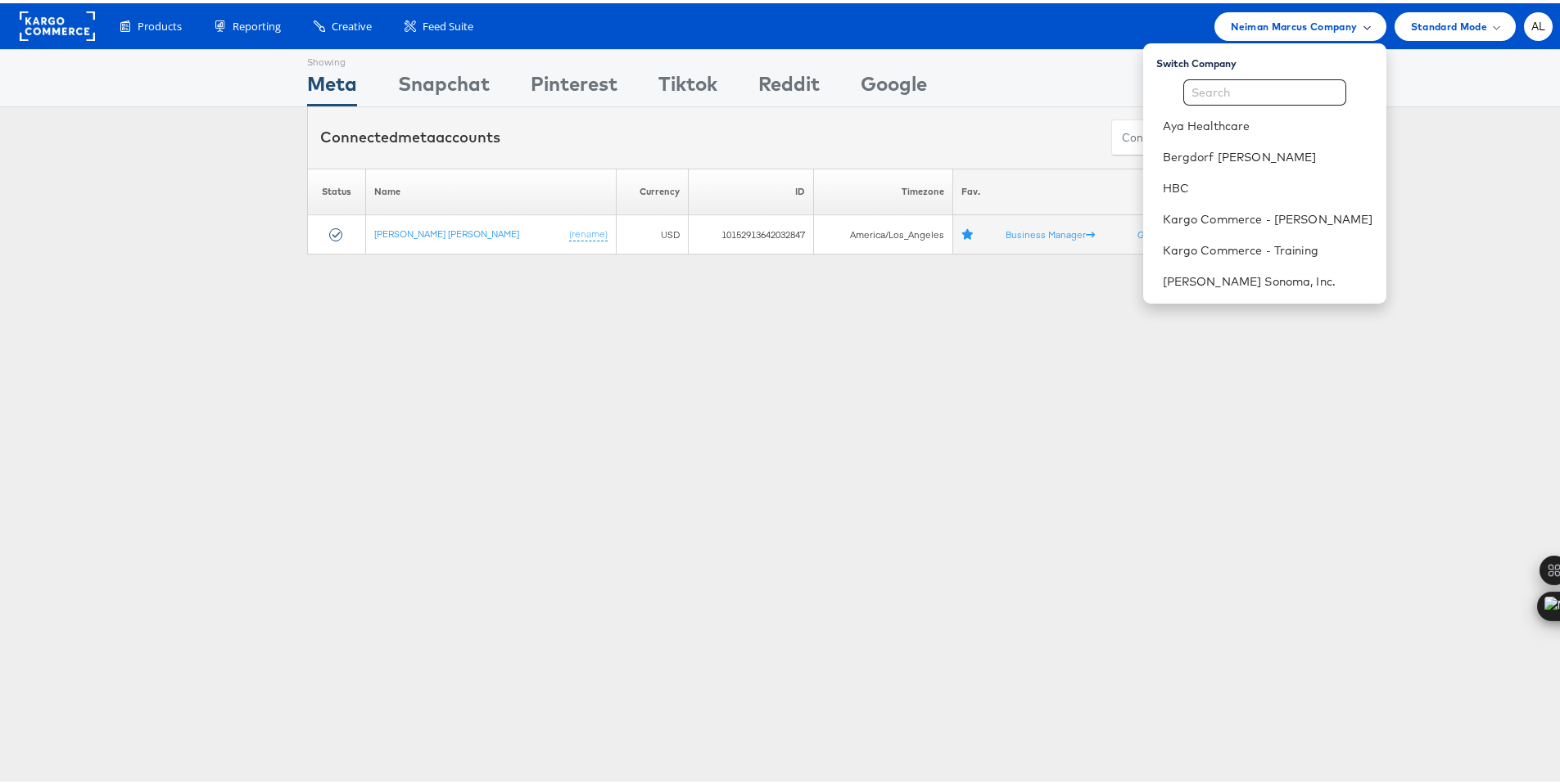
click at [1249, 29] on span "Neiman Marcus Company" at bounding box center [1294, 23] width 126 height 17
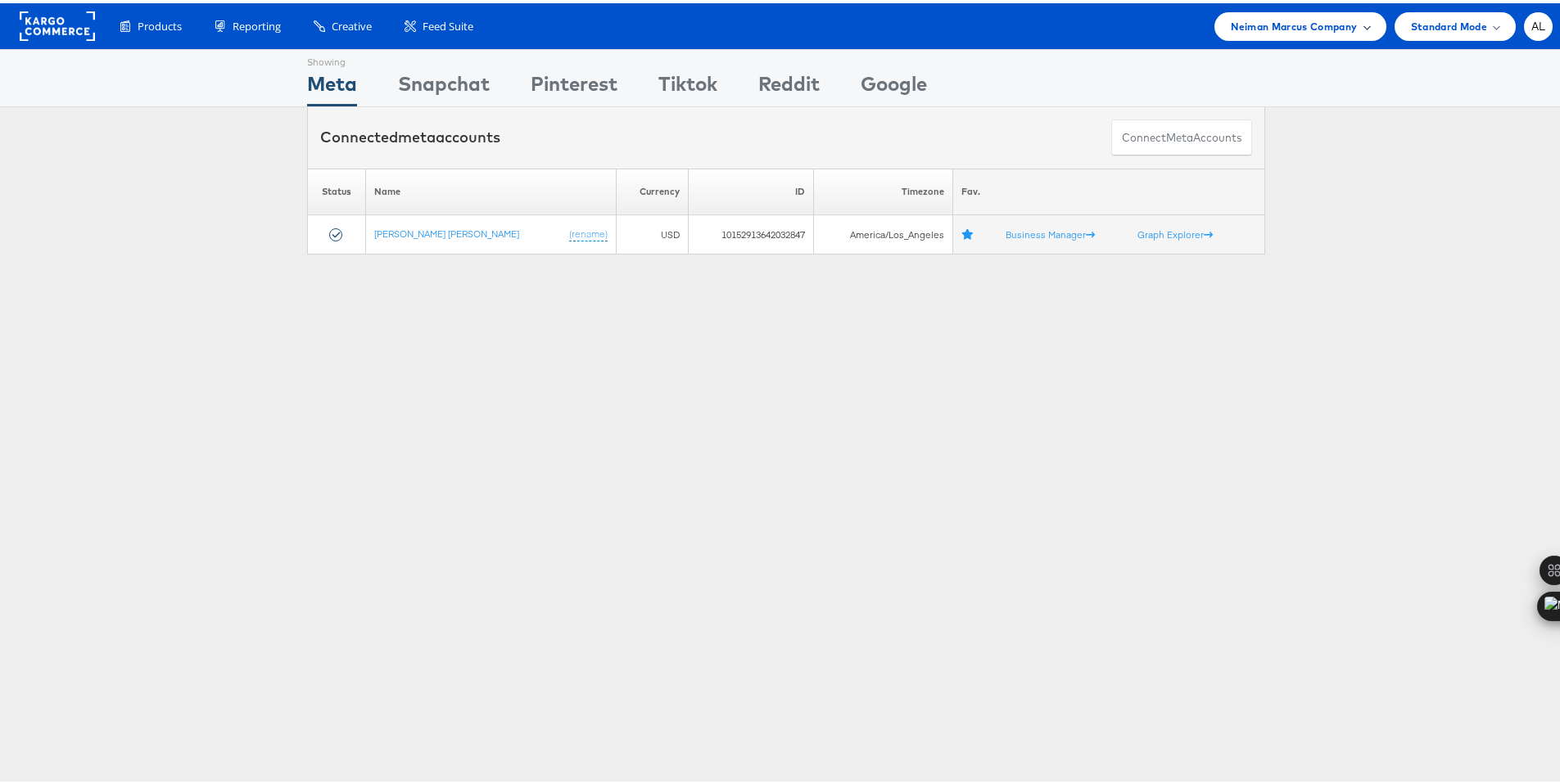
click at [1249, 29] on span "Neiman Marcus Company" at bounding box center [1294, 23] width 126 height 17
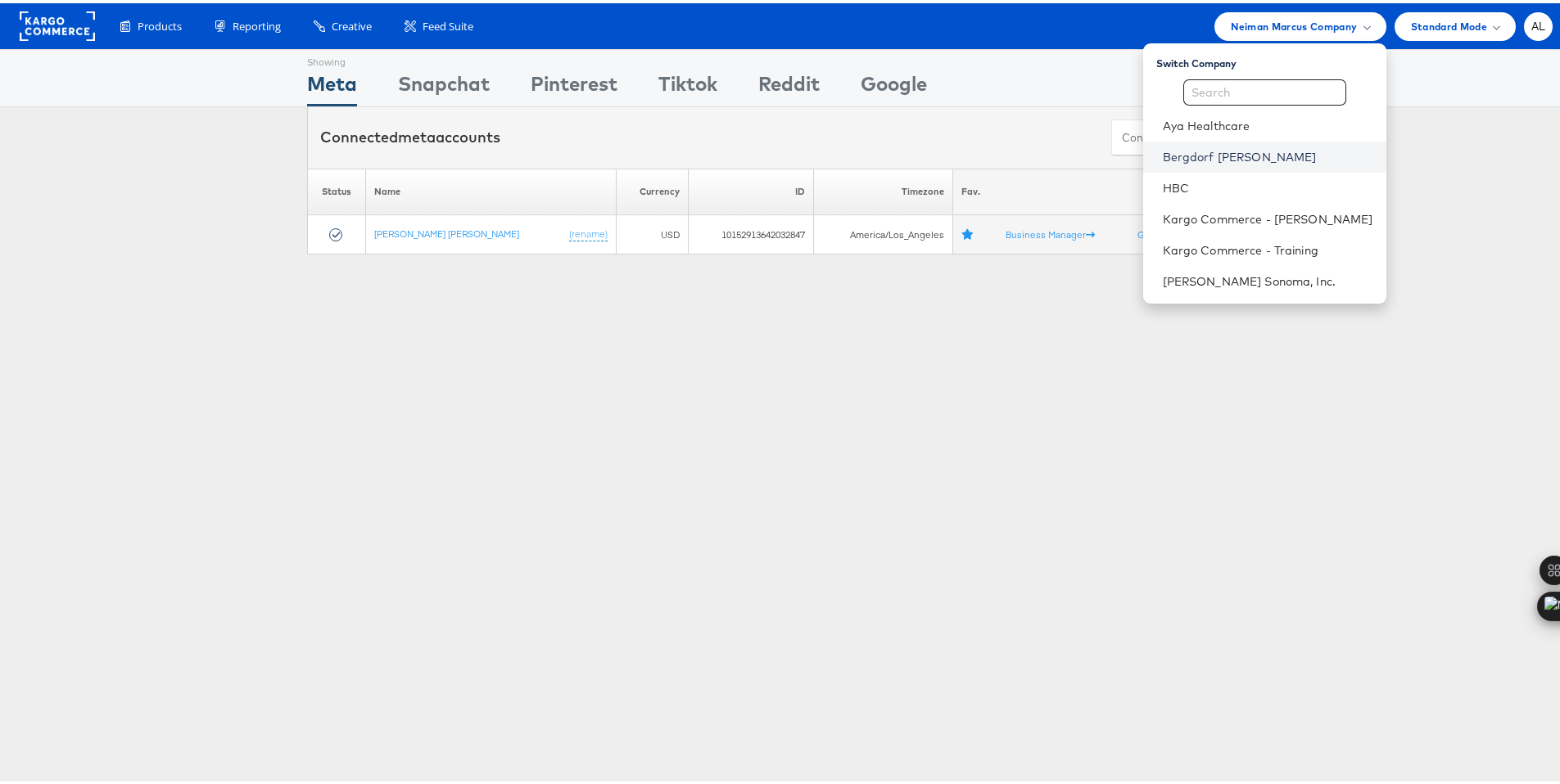
click at [1191, 149] on link "Bergdorf [PERSON_NAME]" at bounding box center [1268, 154] width 211 height 16
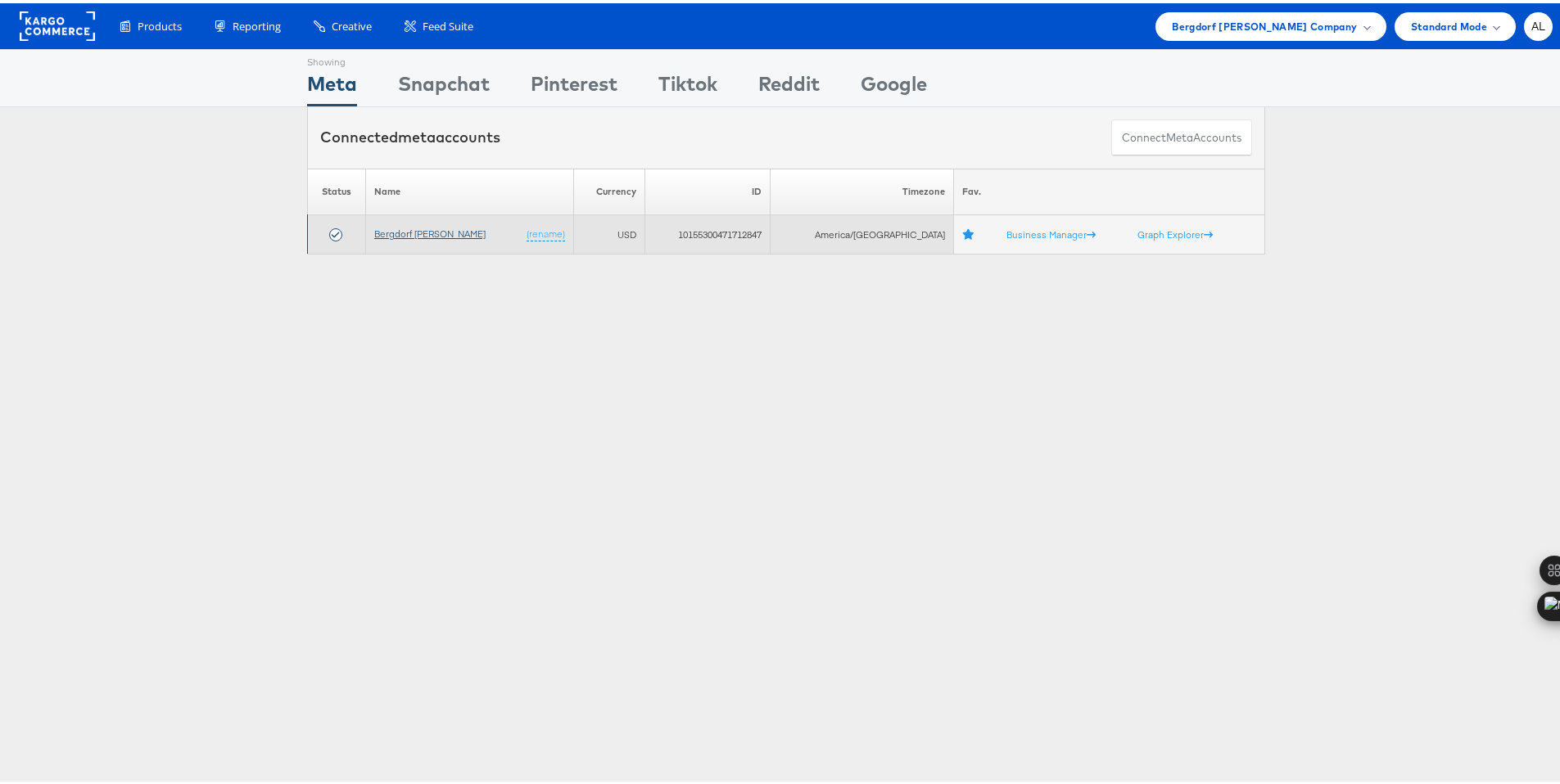
click at [440, 233] on link "Bergdorf [PERSON_NAME]" at bounding box center [430, 230] width 112 height 12
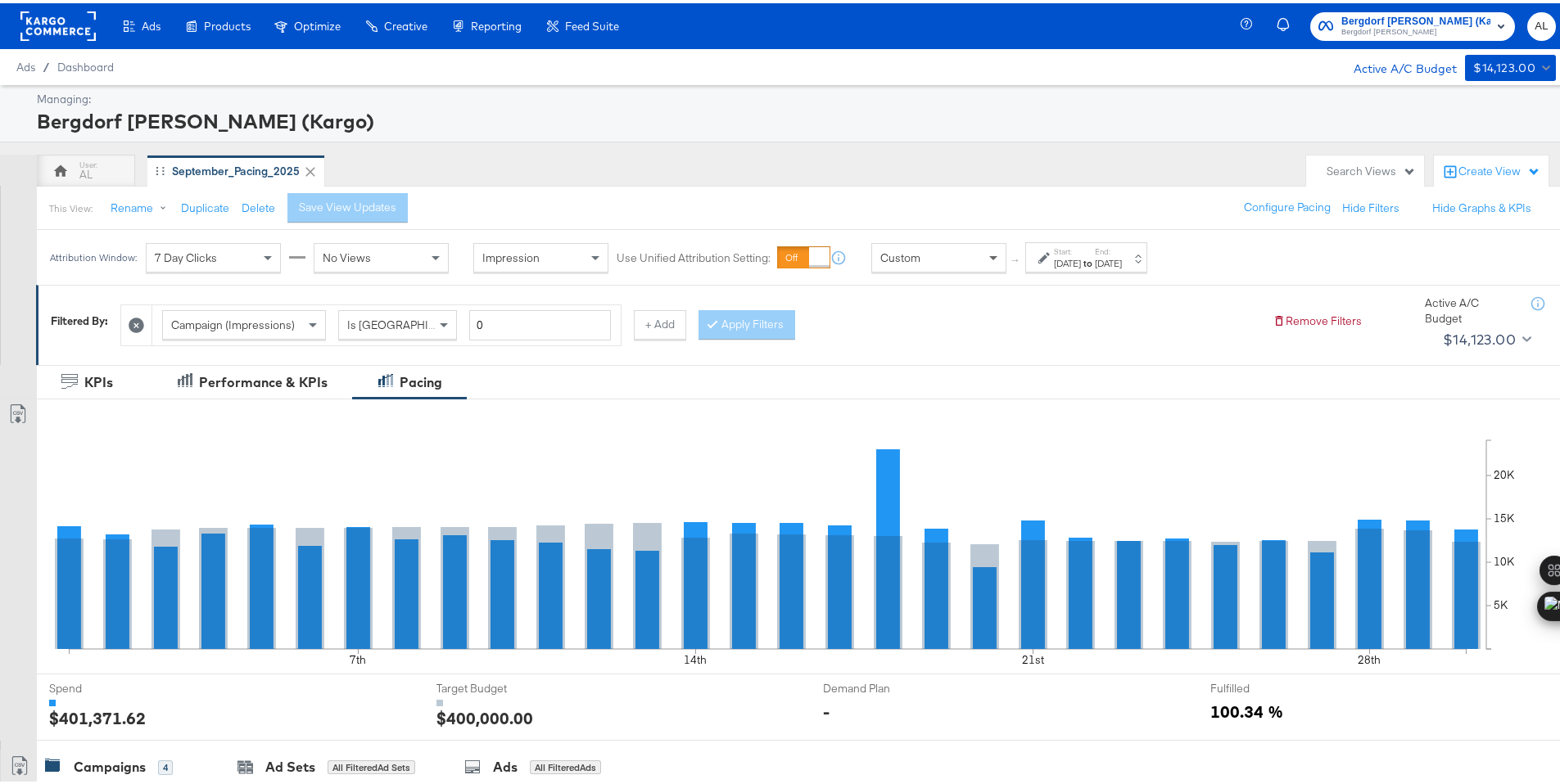
click at [998, 260] on span at bounding box center [996, 254] width 20 height 28
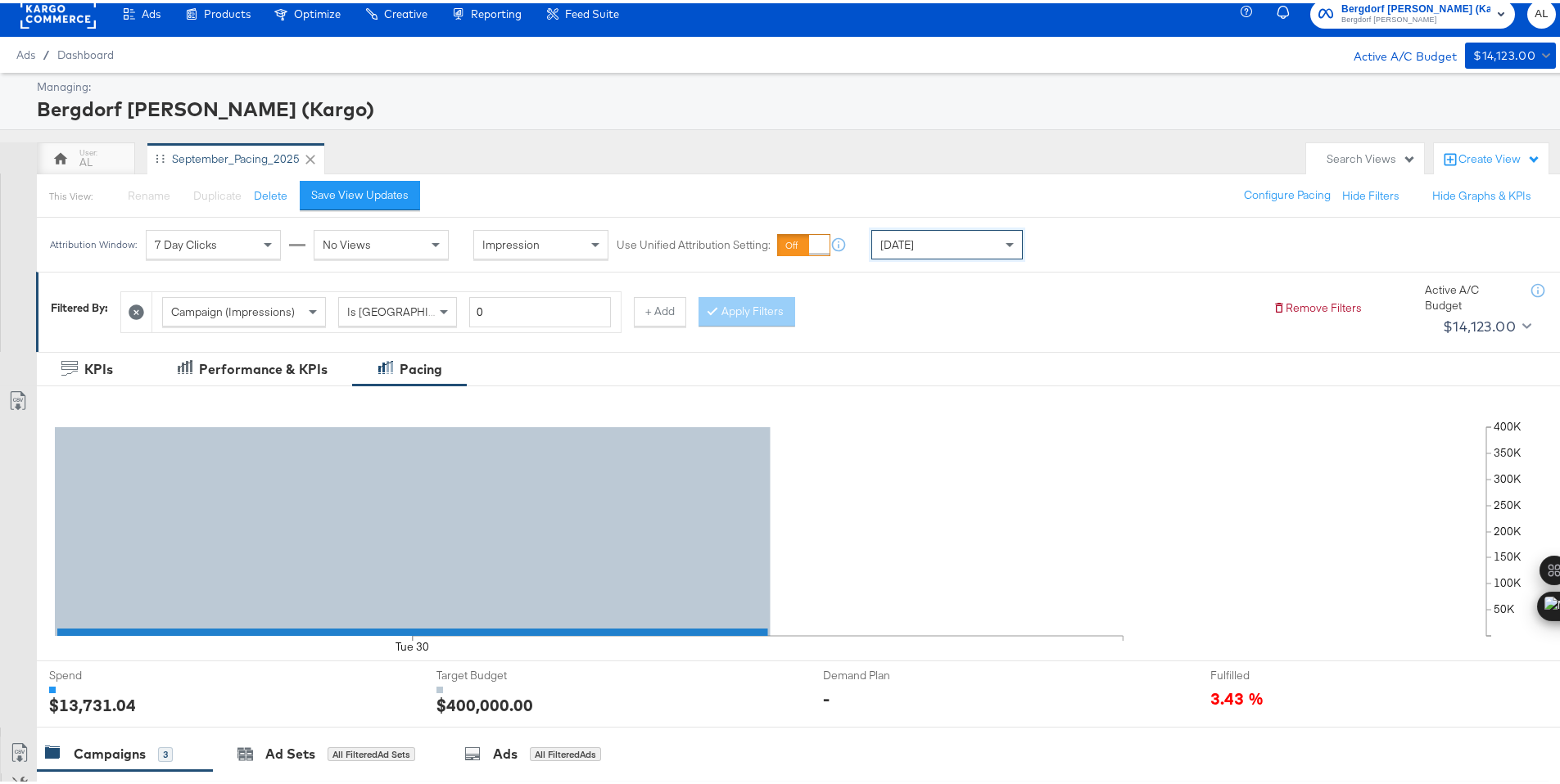
scroll to position [454, 0]
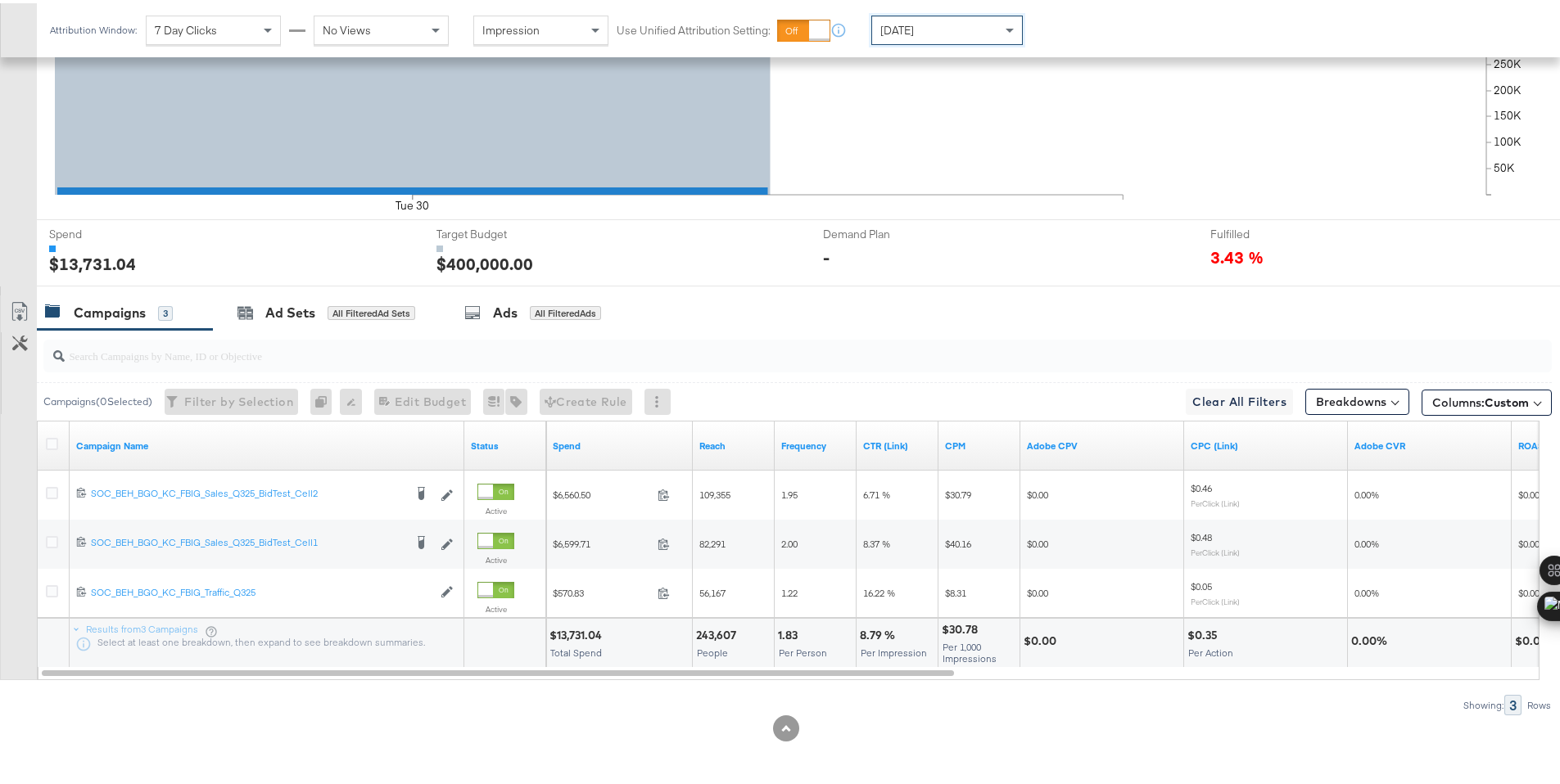
click at [578, 633] on div "$13,731.04" at bounding box center [578, 632] width 57 height 15
copy div "13,731.04"
click at [899, 28] on span "[DATE]" at bounding box center [897, 26] width 33 height 15
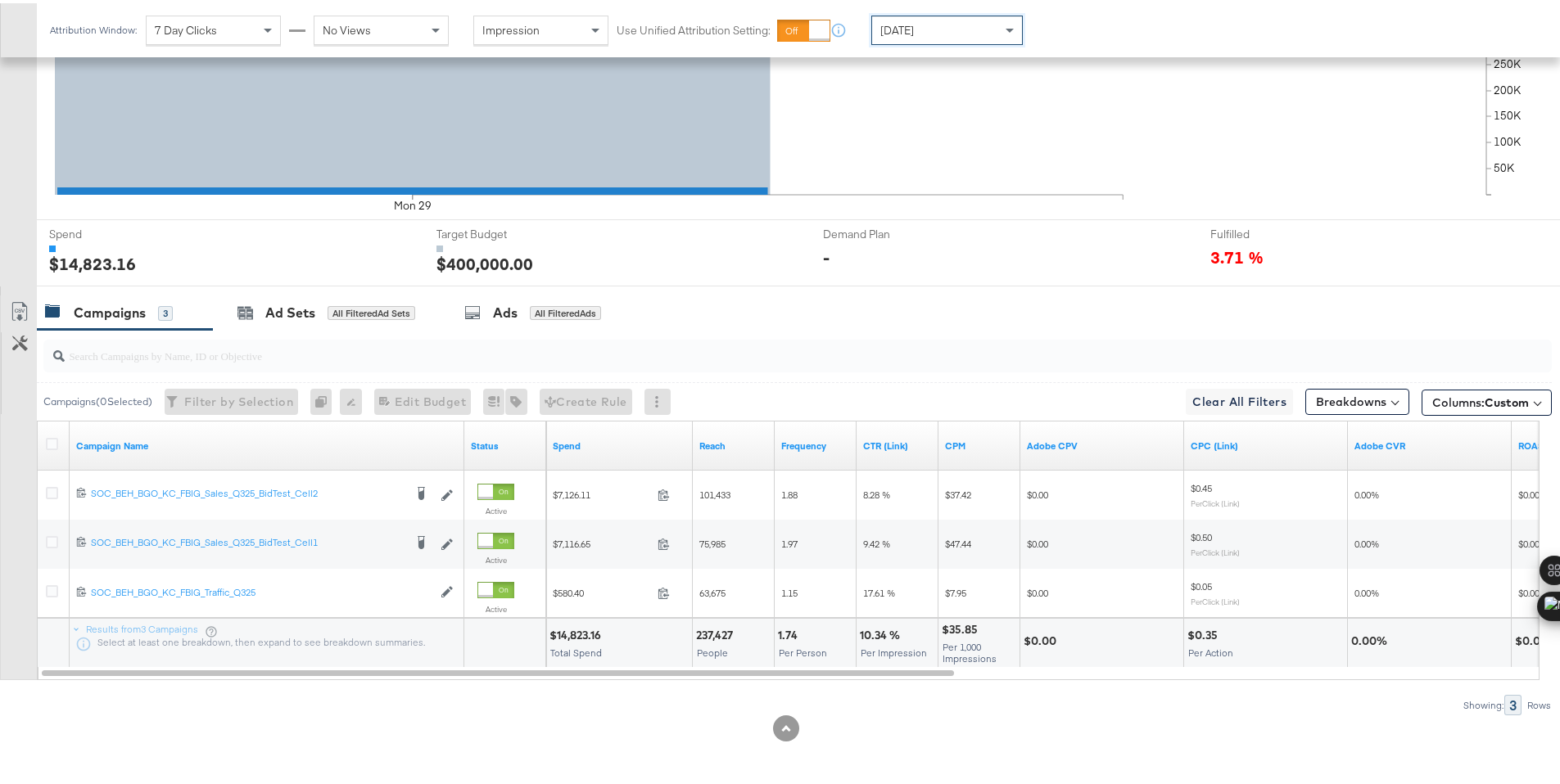
click at [564, 633] on div "$14,823.16" at bounding box center [578, 632] width 56 height 15
copy div "14,823.16"
